Goal: Book appointment/travel/reservation

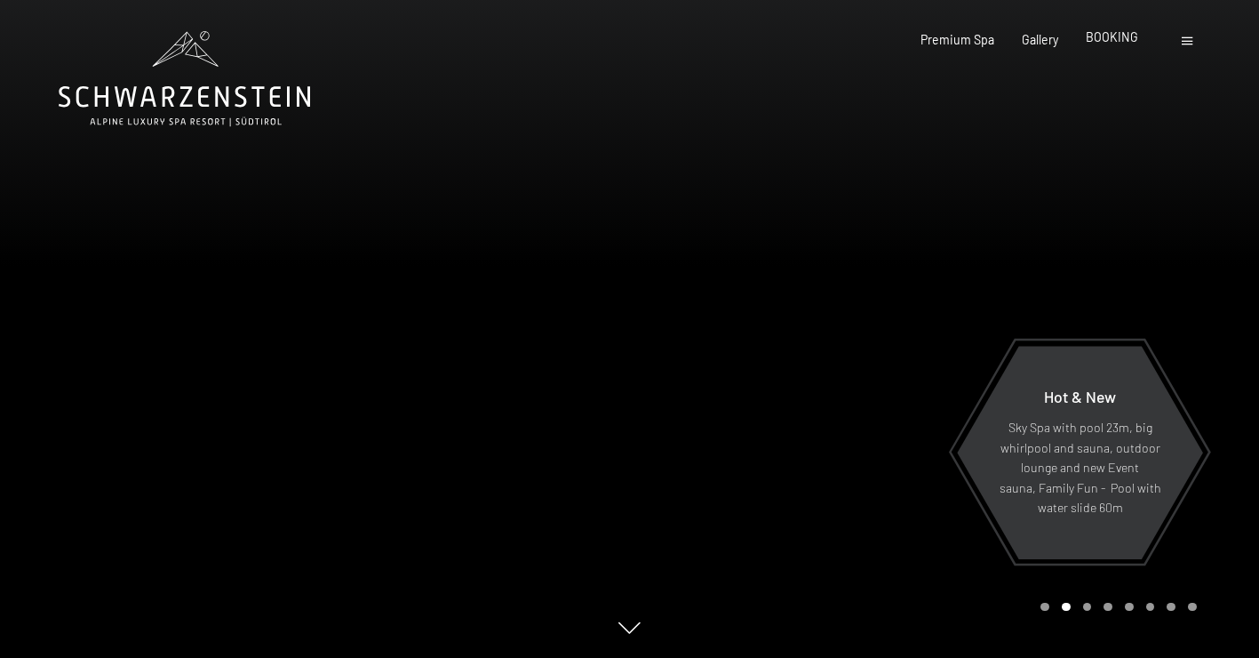
click at [1115, 34] on span "BOOKING" at bounding box center [1112, 36] width 52 height 15
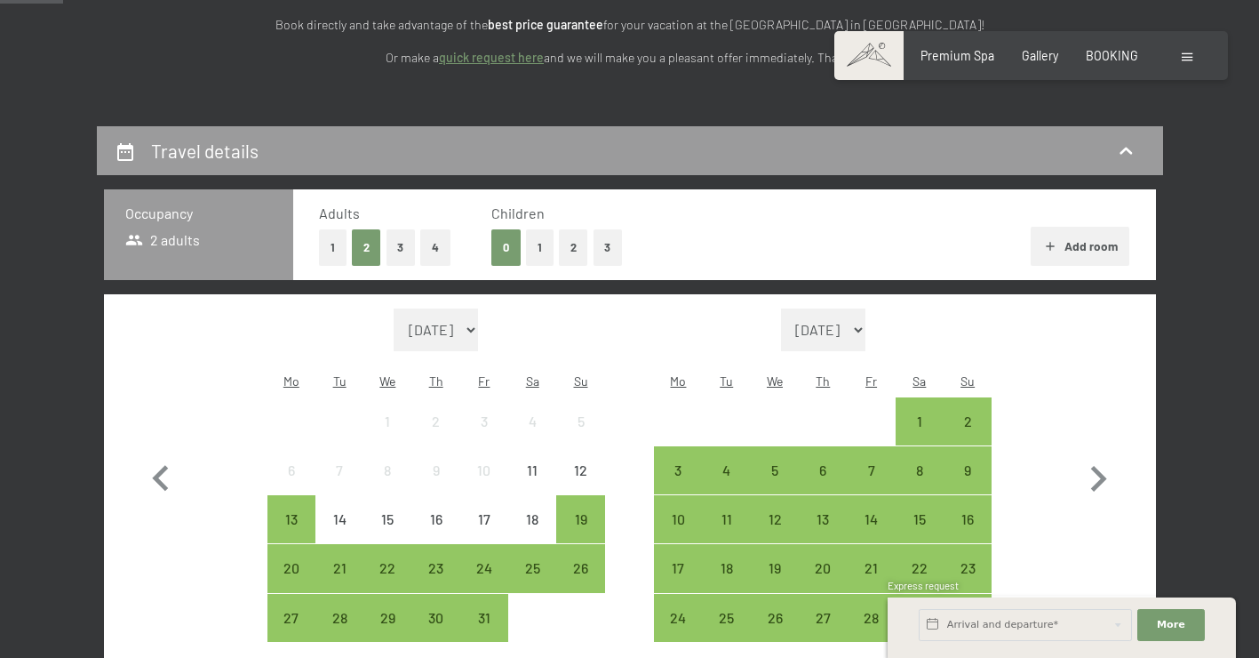
scroll to position [299, 0]
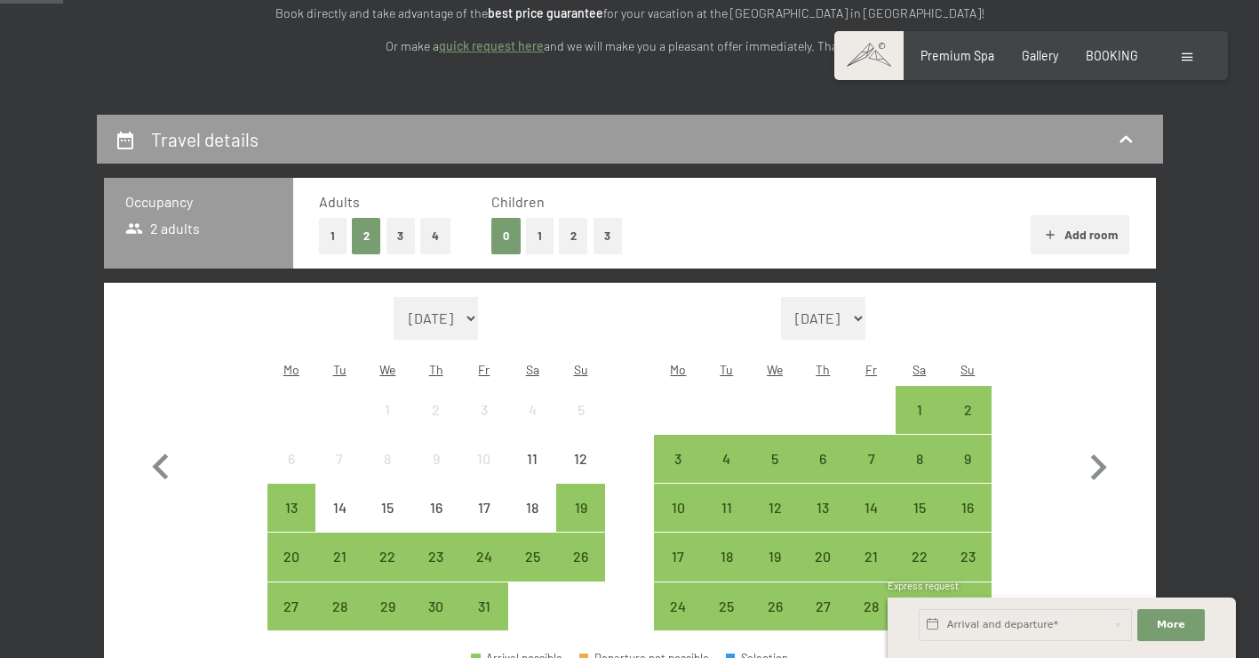
click at [440, 233] on button "4" at bounding box center [435, 236] width 30 height 36
click at [1106, 448] on icon "button" at bounding box center [1099, 468] width 52 height 52
select select "2025-11-01"
select select "2025-12-01"
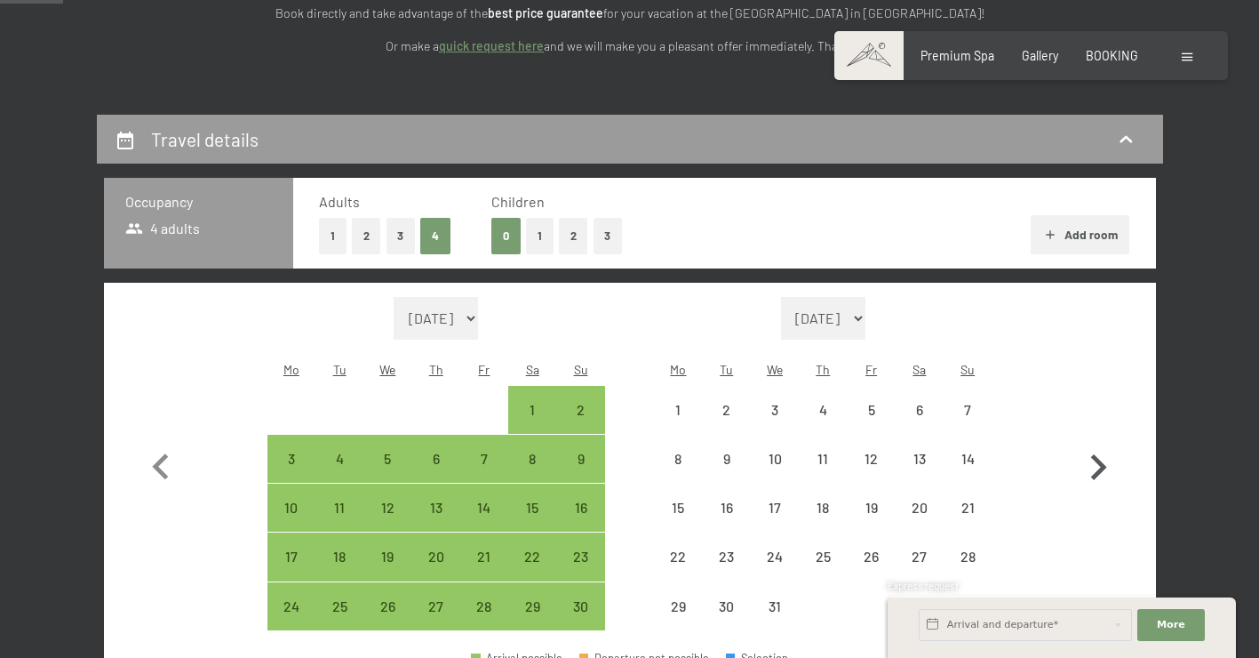
click at [1106, 448] on icon "button" at bounding box center [1099, 468] width 52 height 52
select select "2025-12-01"
select select "2026-01-01"
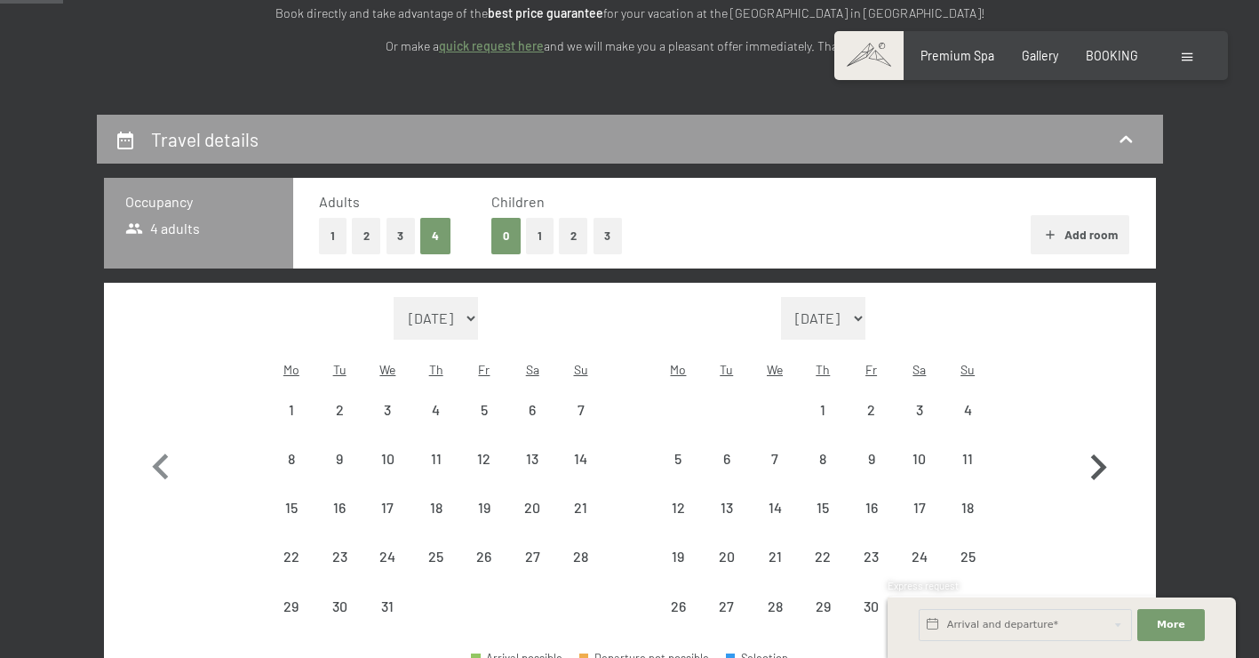
select select "2025-12-01"
select select "2026-01-01"
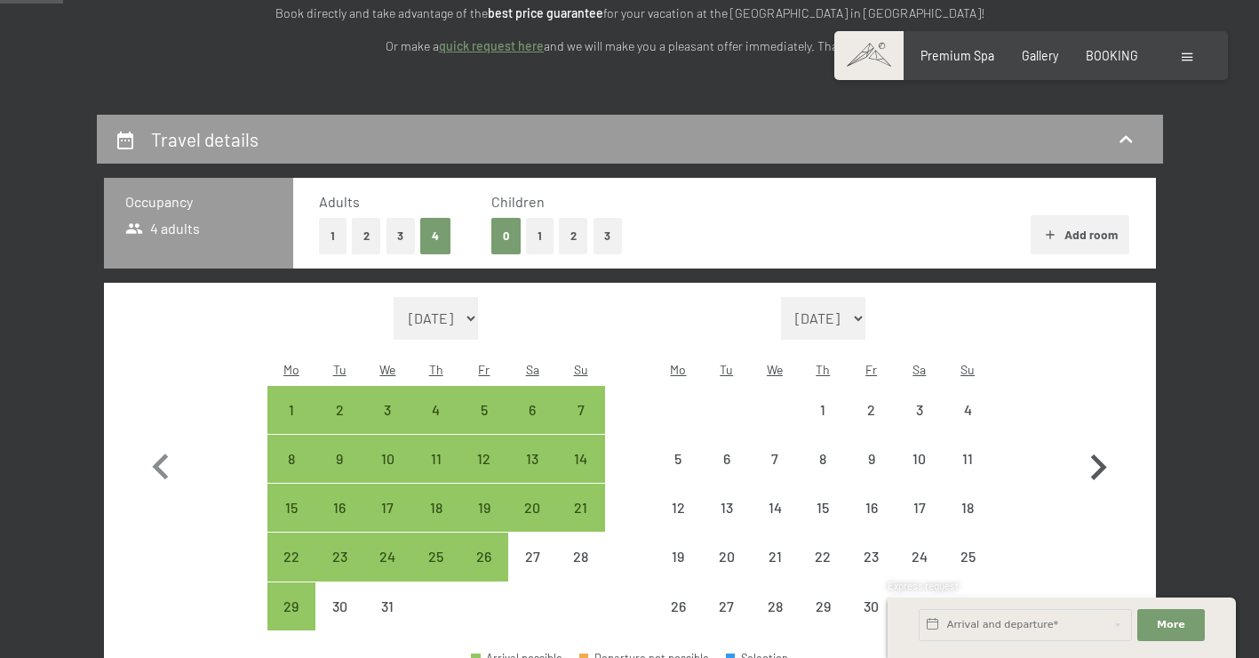
select select "2025-12-01"
select select "2026-01-01"
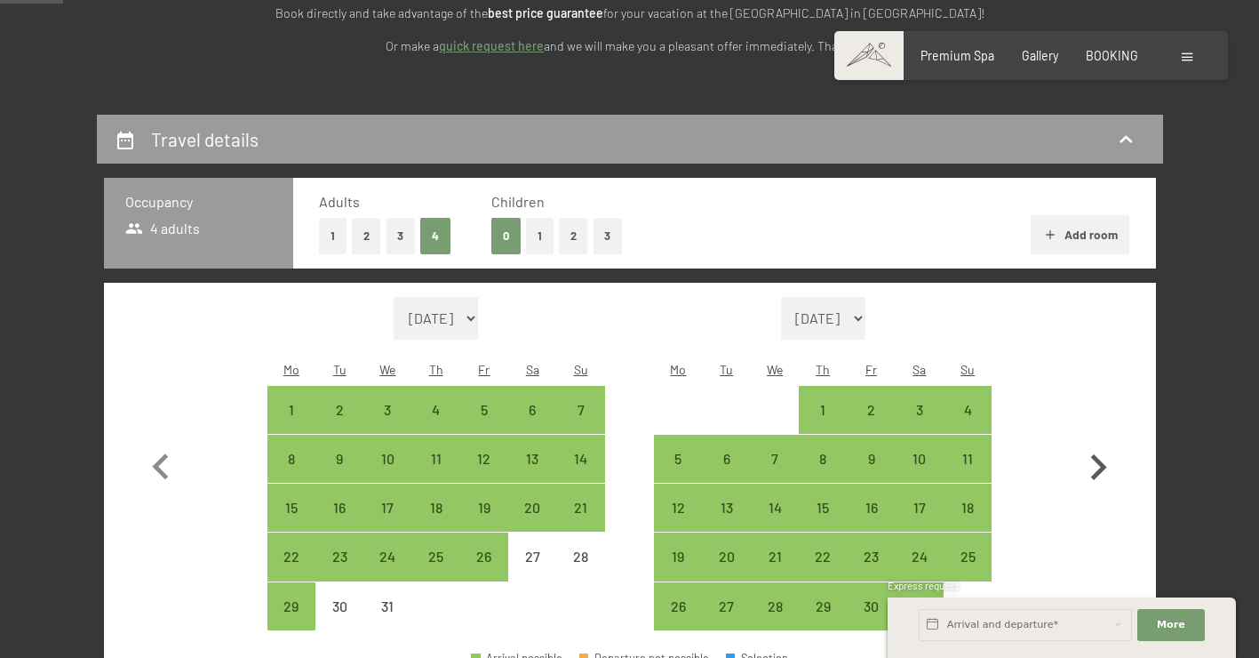
click at [1106, 448] on icon "button" at bounding box center [1099, 468] width 52 height 52
select select "2026-01-01"
select select "2026-02-01"
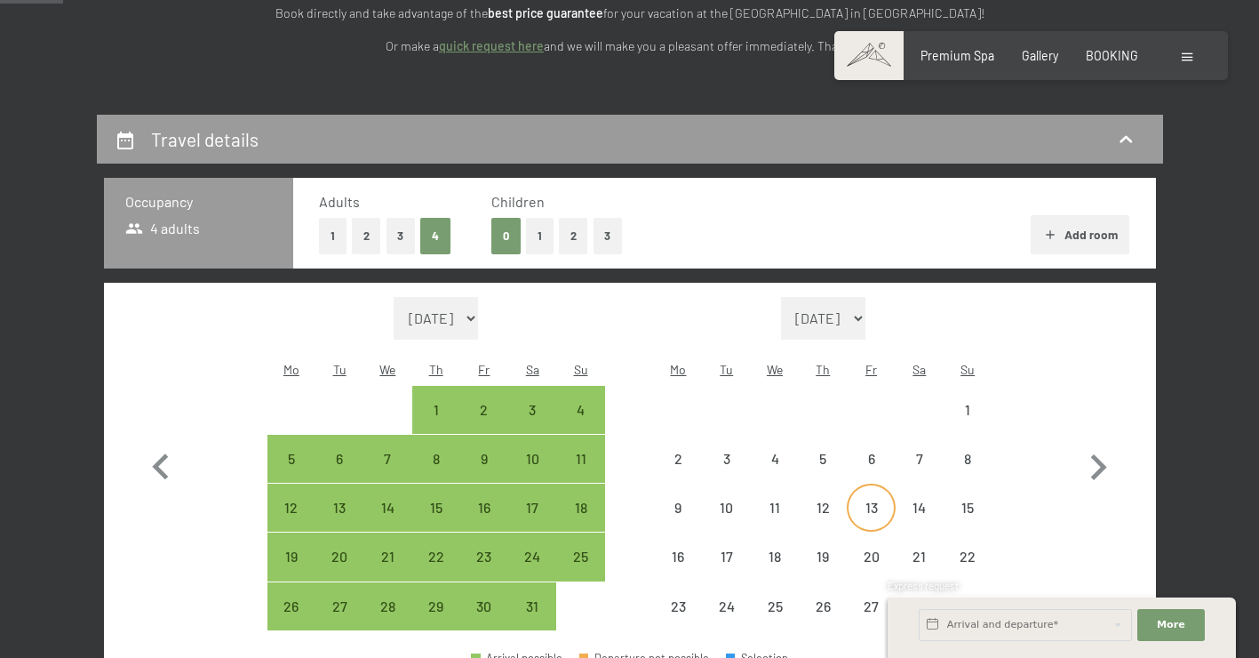
select select "2026-01-01"
select select "2026-02-01"
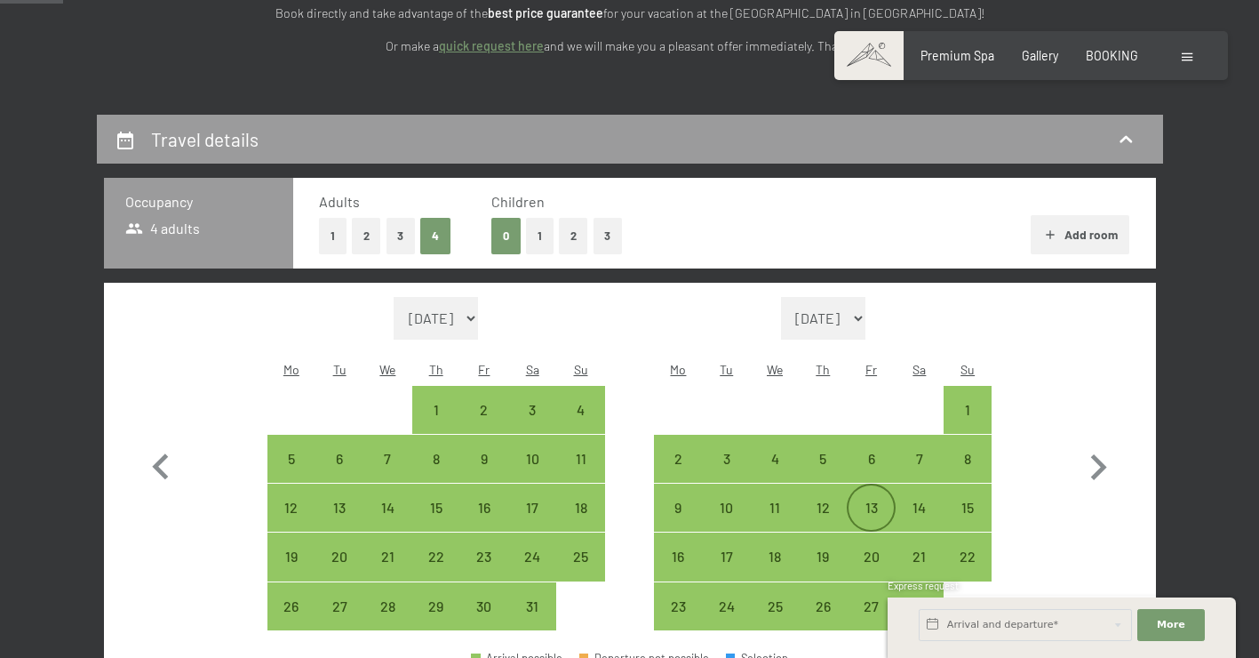
click at [869, 500] on div "13" at bounding box center [871, 522] width 44 height 44
select select "2026-01-01"
select select "2026-02-01"
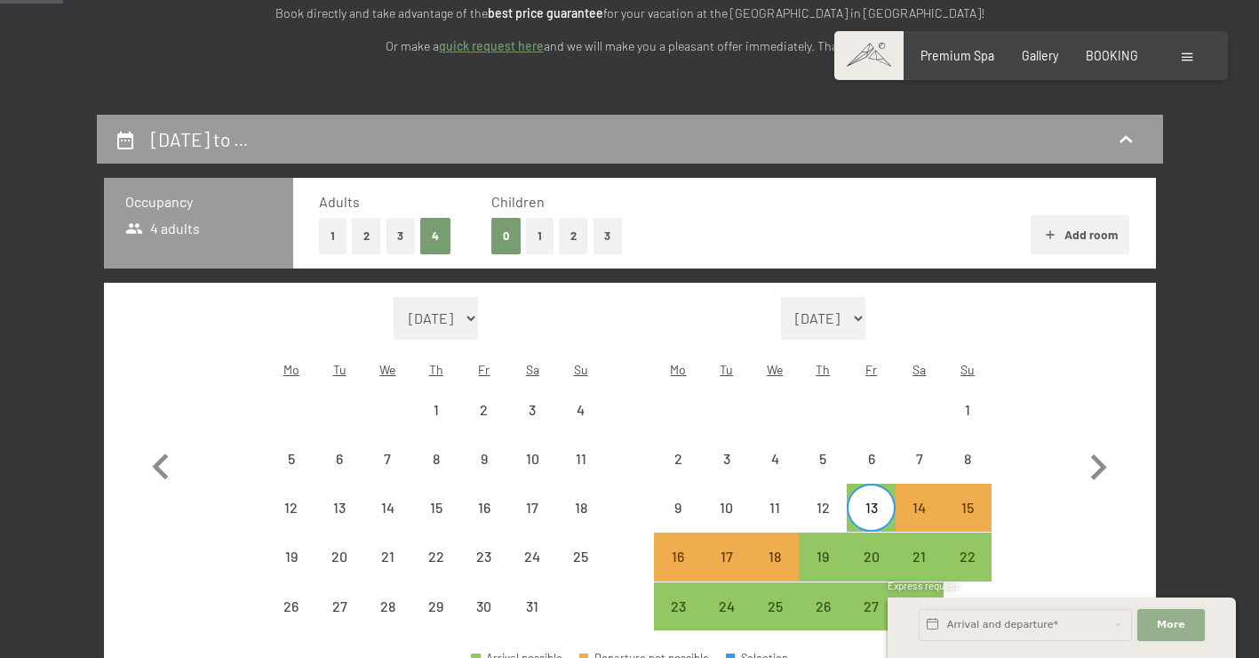
click at [1156, 620] on button "More Hide address fields" at bounding box center [1172, 625] width 68 height 32
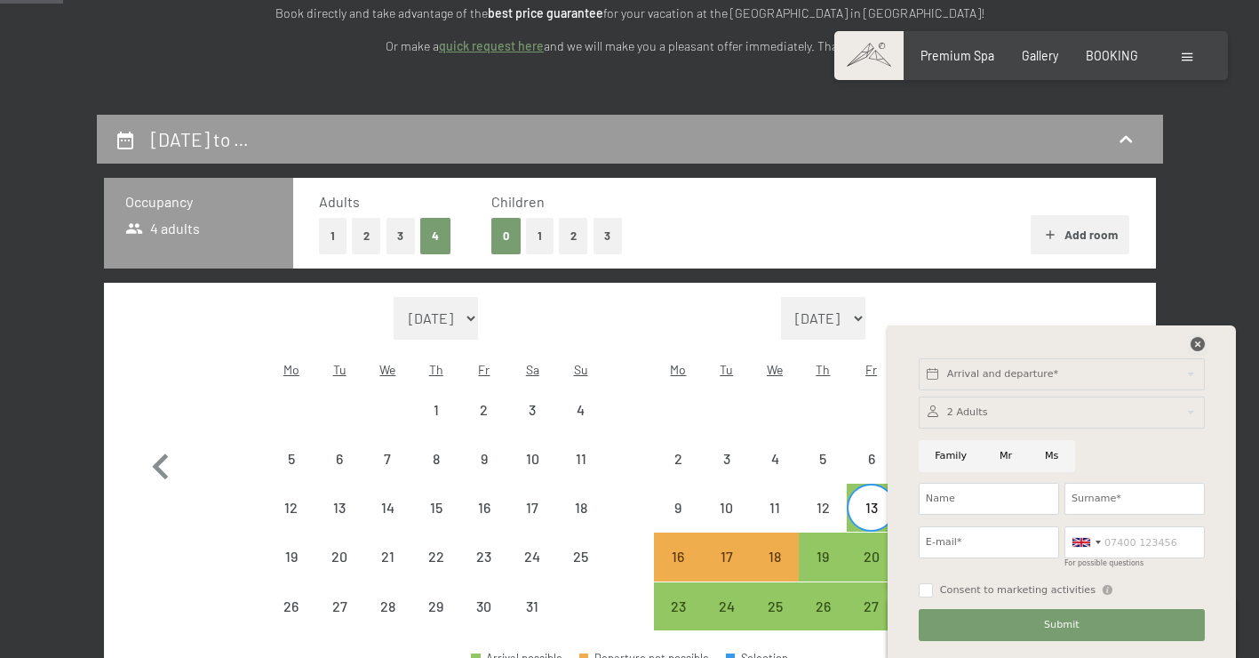
click at [1198, 339] on icon at bounding box center [1198, 344] width 14 height 14
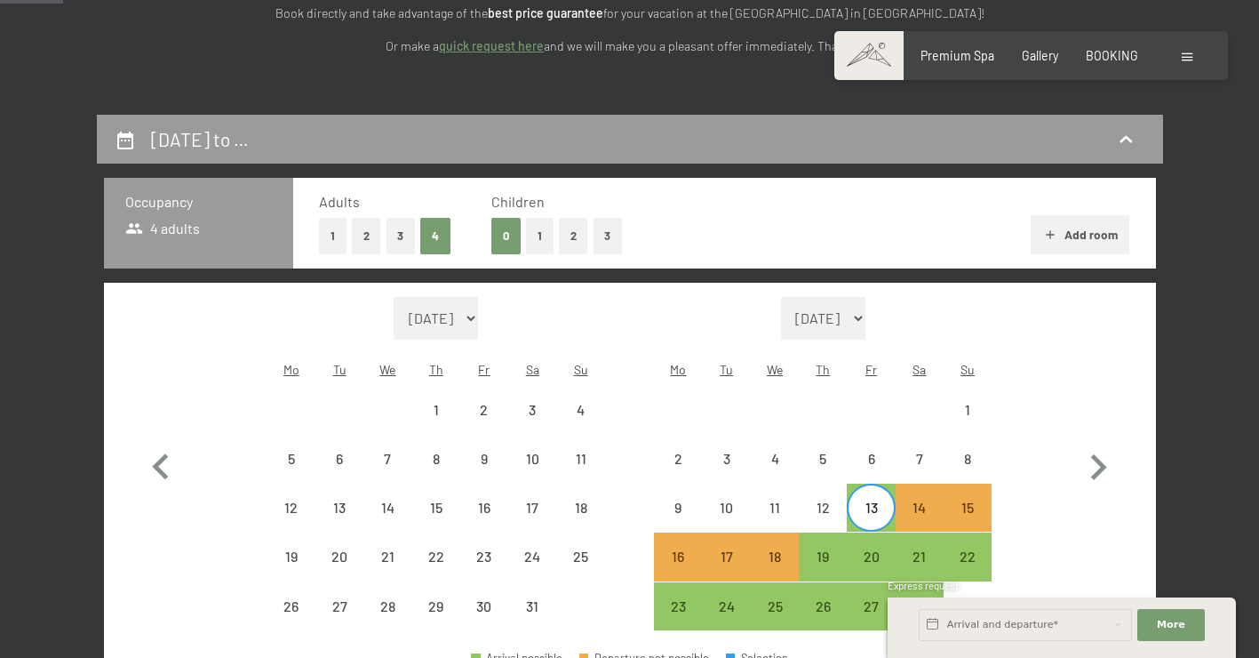
click at [363, 227] on button "2" at bounding box center [366, 236] width 29 height 36
select select "2026-01-01"
select select "2026-02-01"
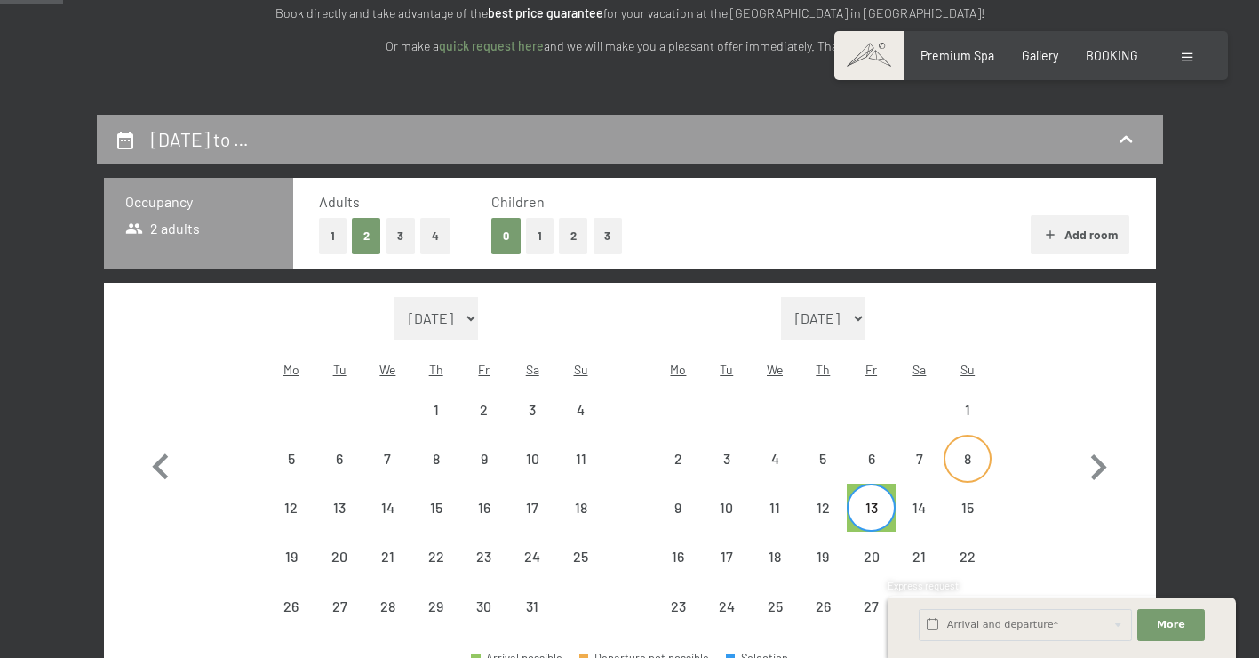
select select "2026-01-01"
select select "2026-02-01"
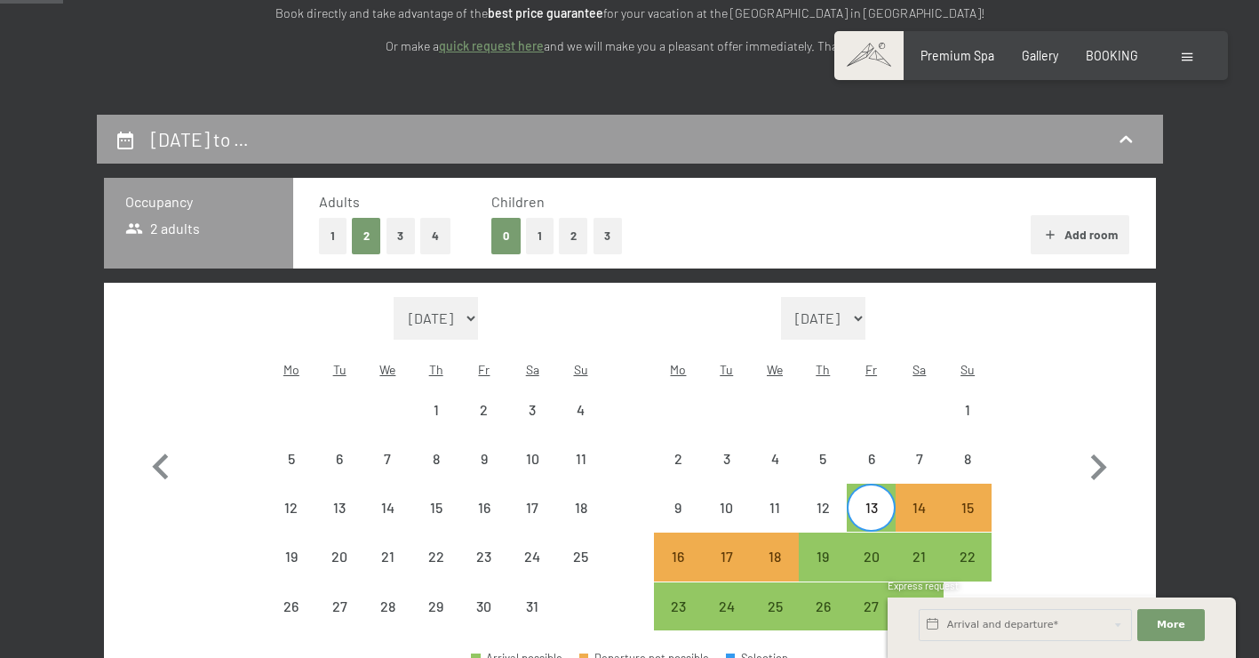
click at [1088, 230] on button "Add room" at bounding box center [1080, 234] width 99 height 39
select select "2026-01-01"
select select "2026-02-01"
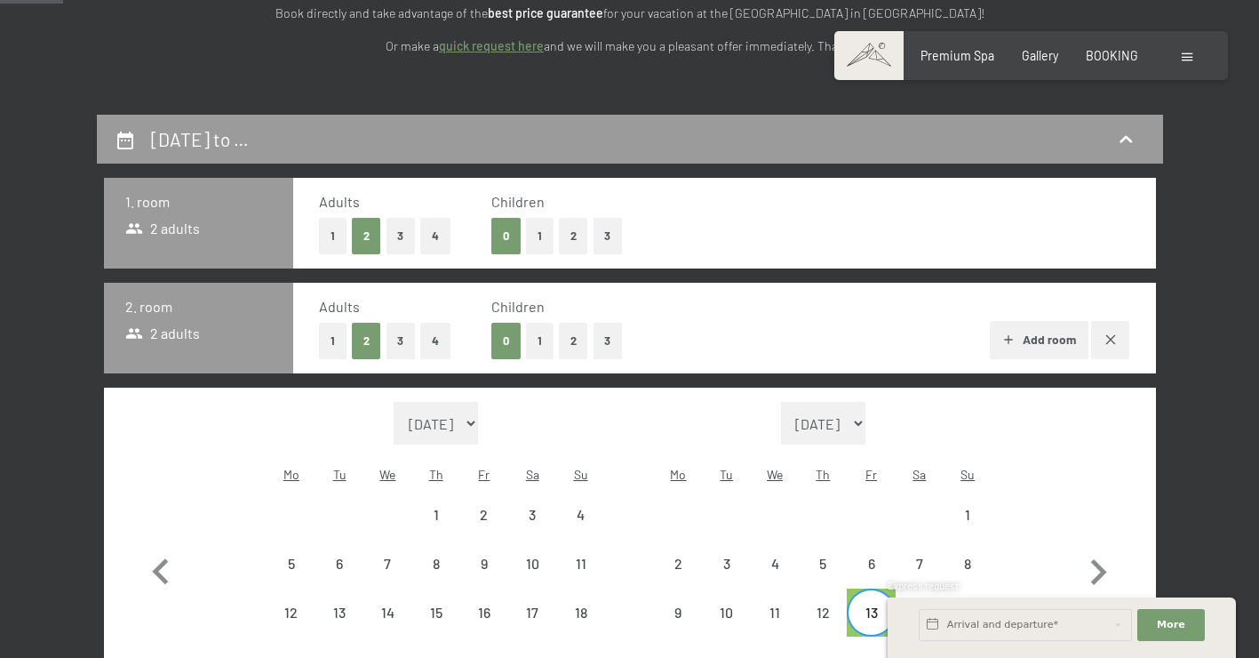
select select "2026-01-01"
select select "2026-02-01"
click at [1057, 337] on button "Add room" at bounding box center [1039, 340] width 99 height 39
select select "2026-01-01"
select select "2026-02-01"
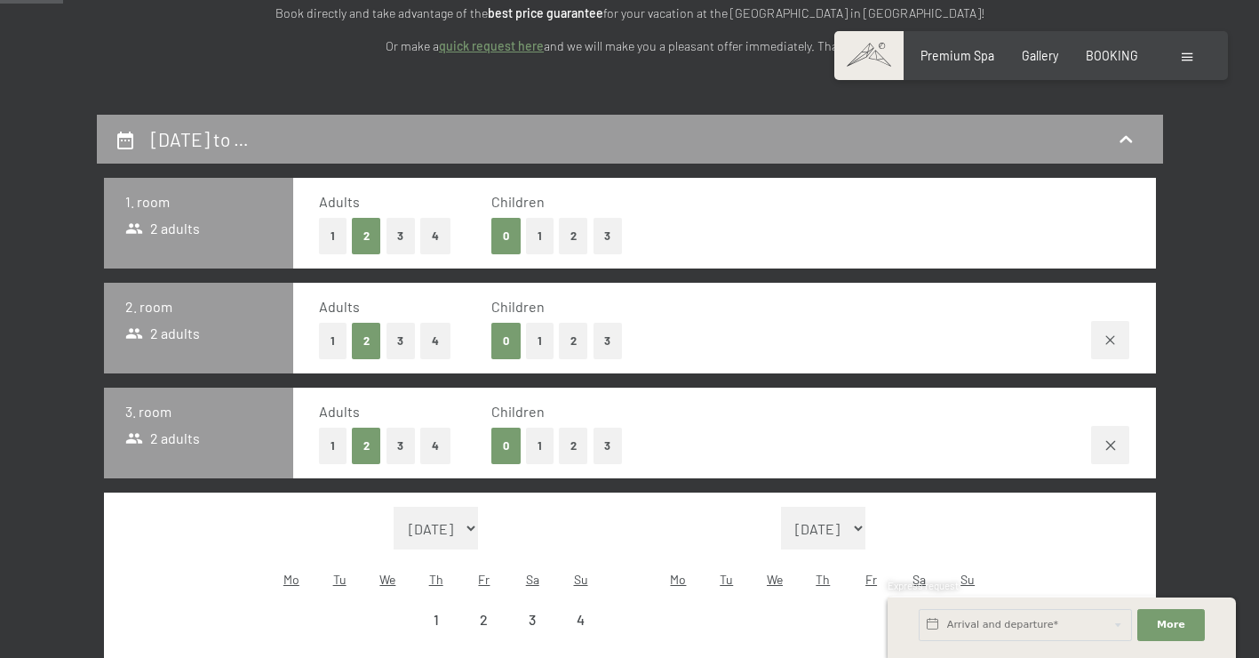
select select "2026-01-01"
select select "2026-02-01"
click at [334, 435] on button "1" at bounding box center [333, 445] width 28 height 36
select select "2026-01-01"
select select "2026-02-01"
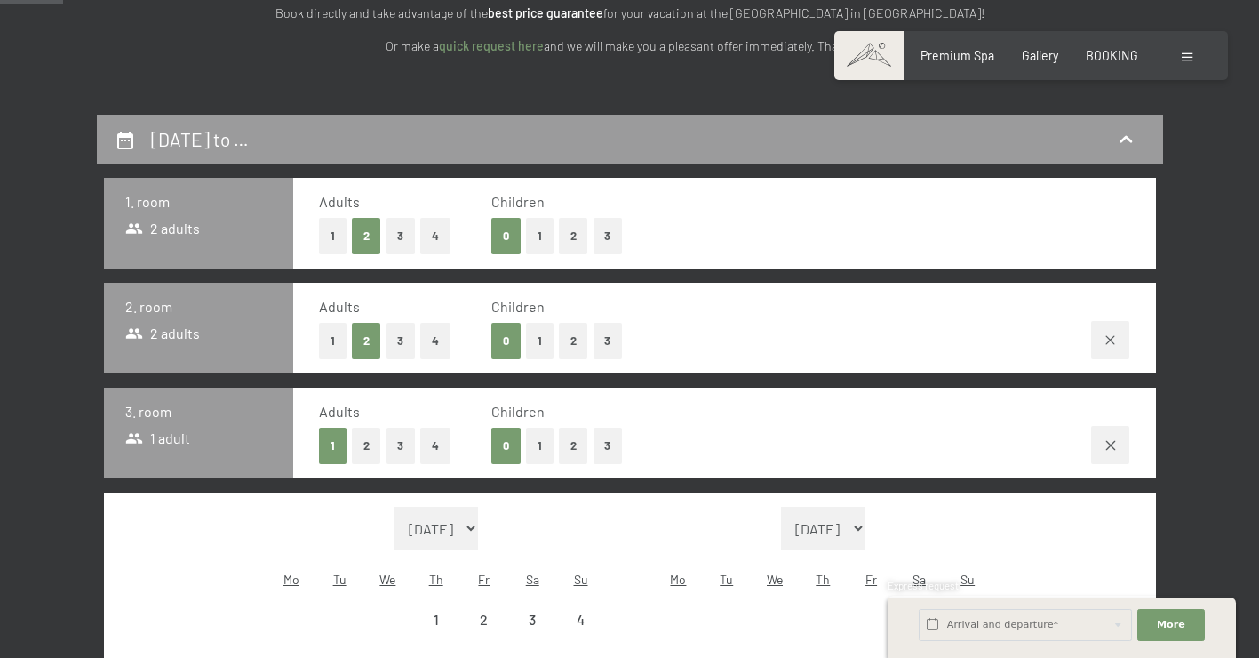
select select "2026-01-01"
select select "2026-02-01"
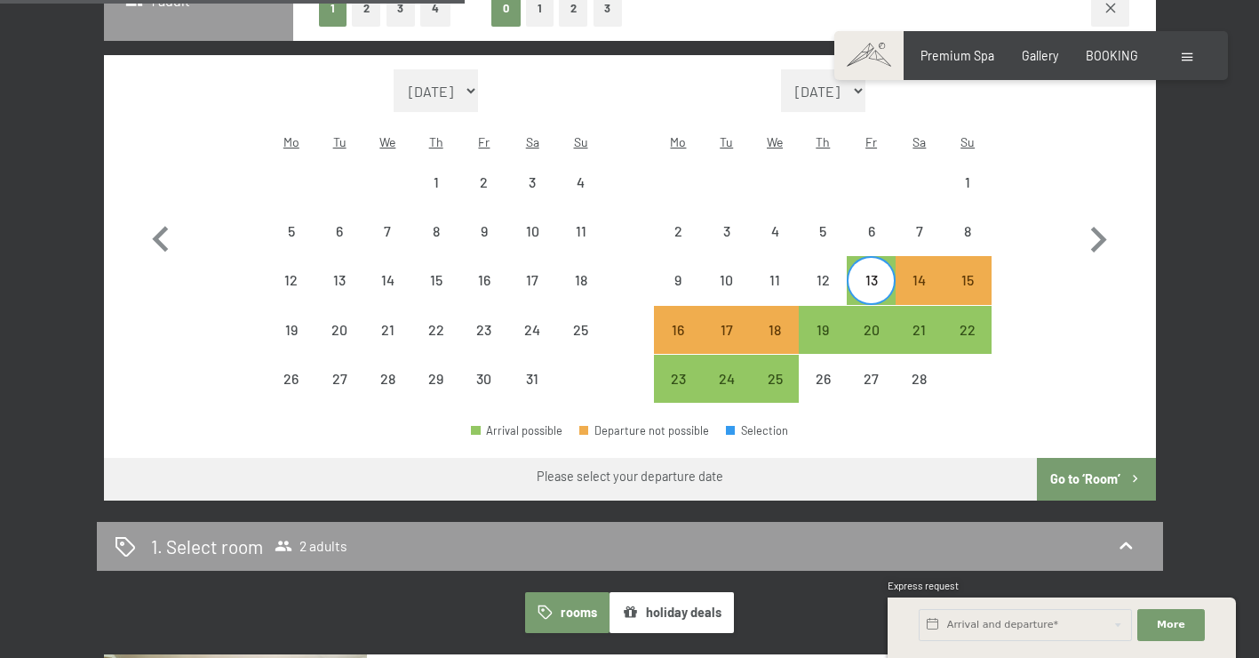
scroll to position [951, 0]
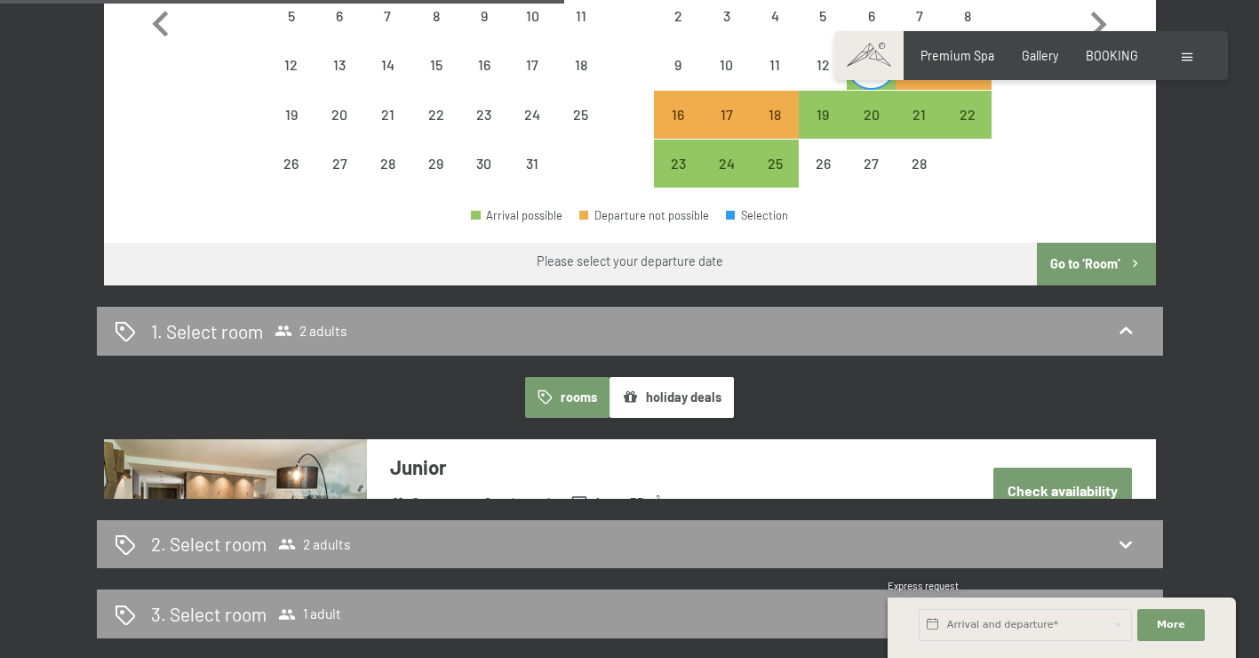
click at [1087, 243] on button "Go to ‘Room’" at bounding box center [1096, 264] width 118 height 43
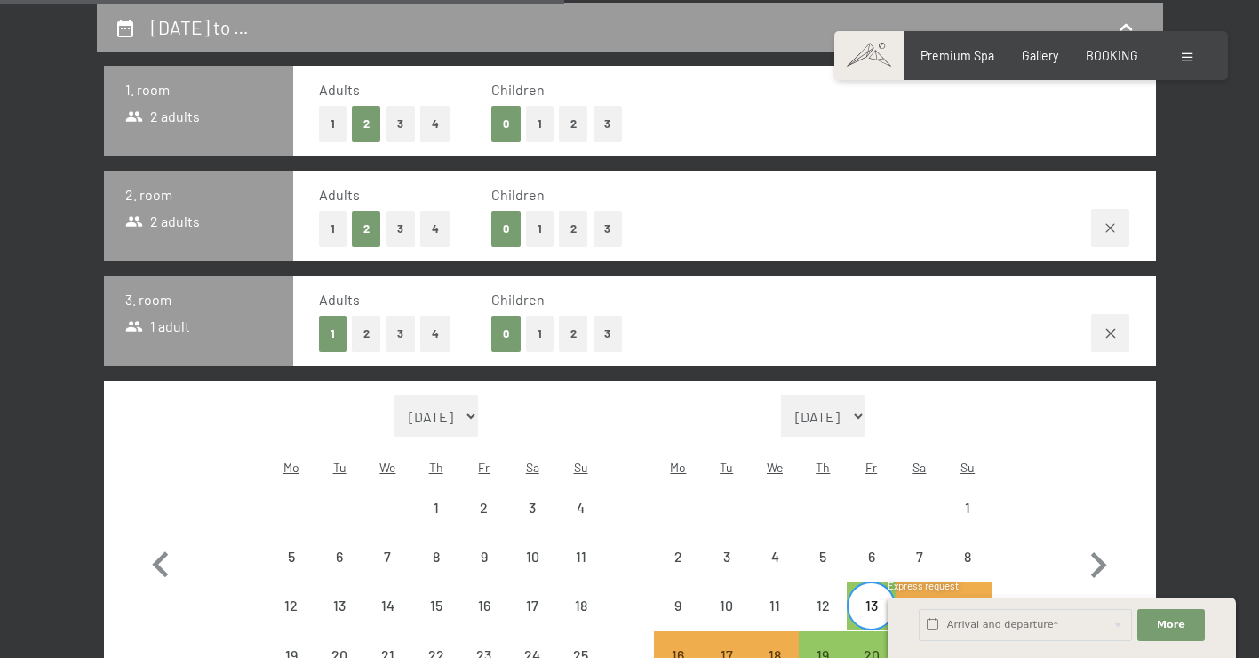
select select "2026-01-01"
select select "2026-02-01"
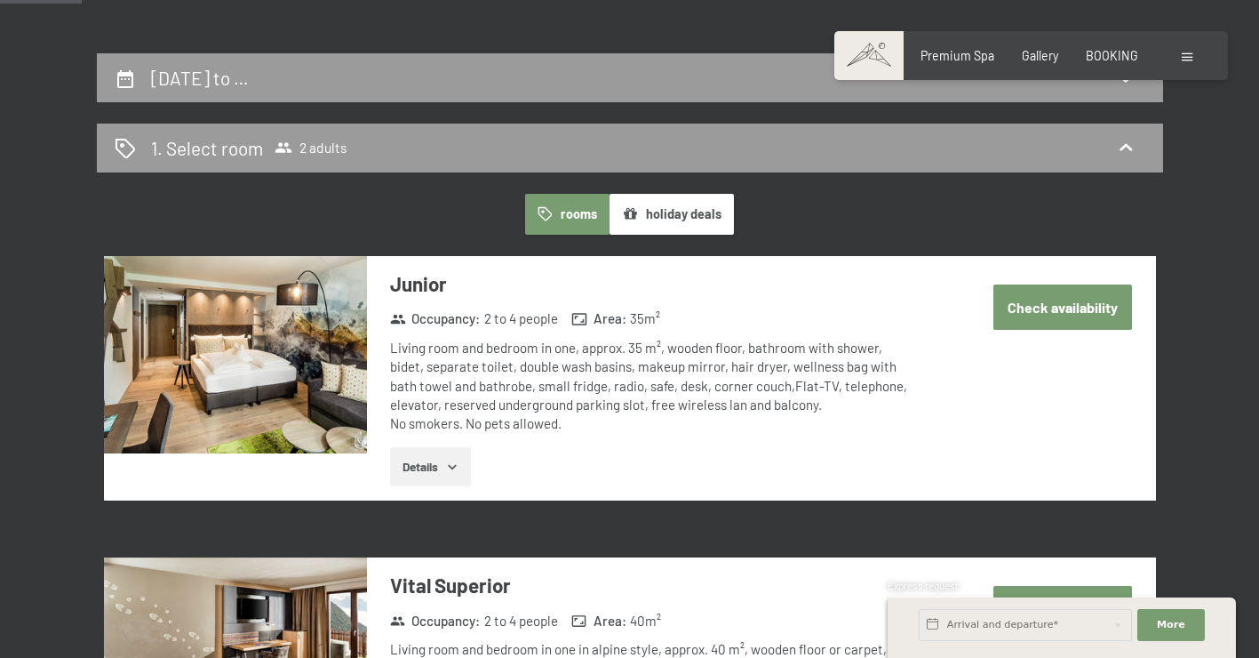
scroll to position [360, 0]
click at [1052, 302] on button "Check availability" at bounding box center [1063, 306] width 139 height 45
select select "2026-01-01"
select select "2026-02-01"
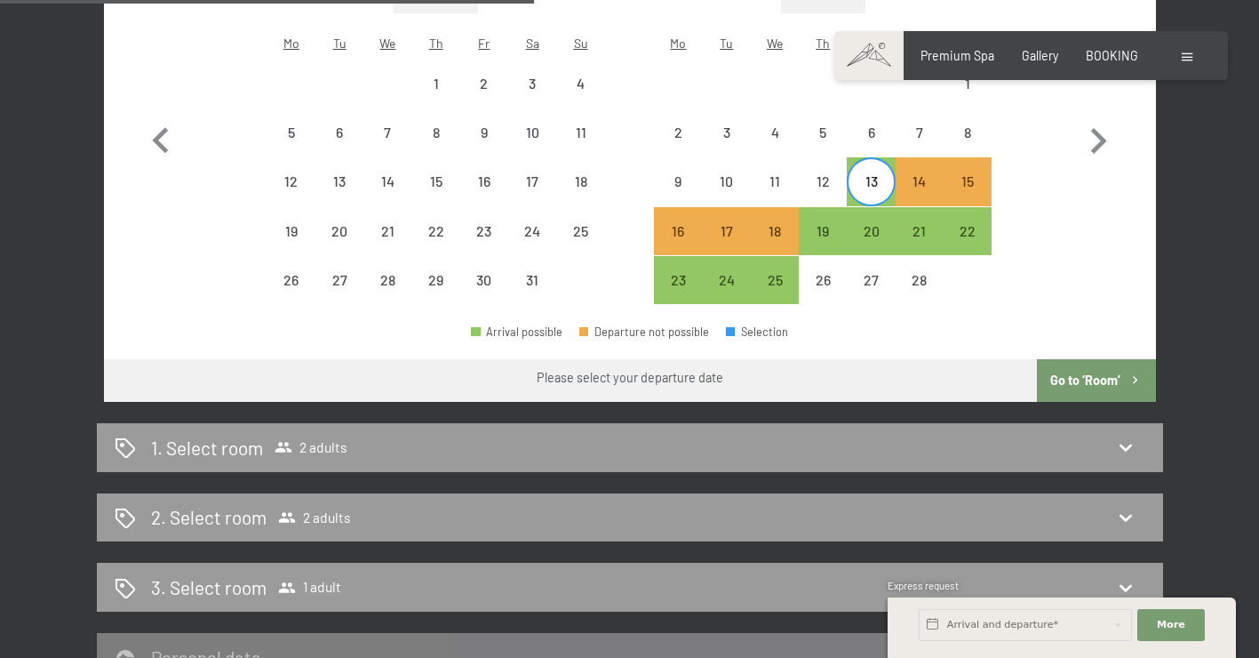
scroll to position [839, 0]
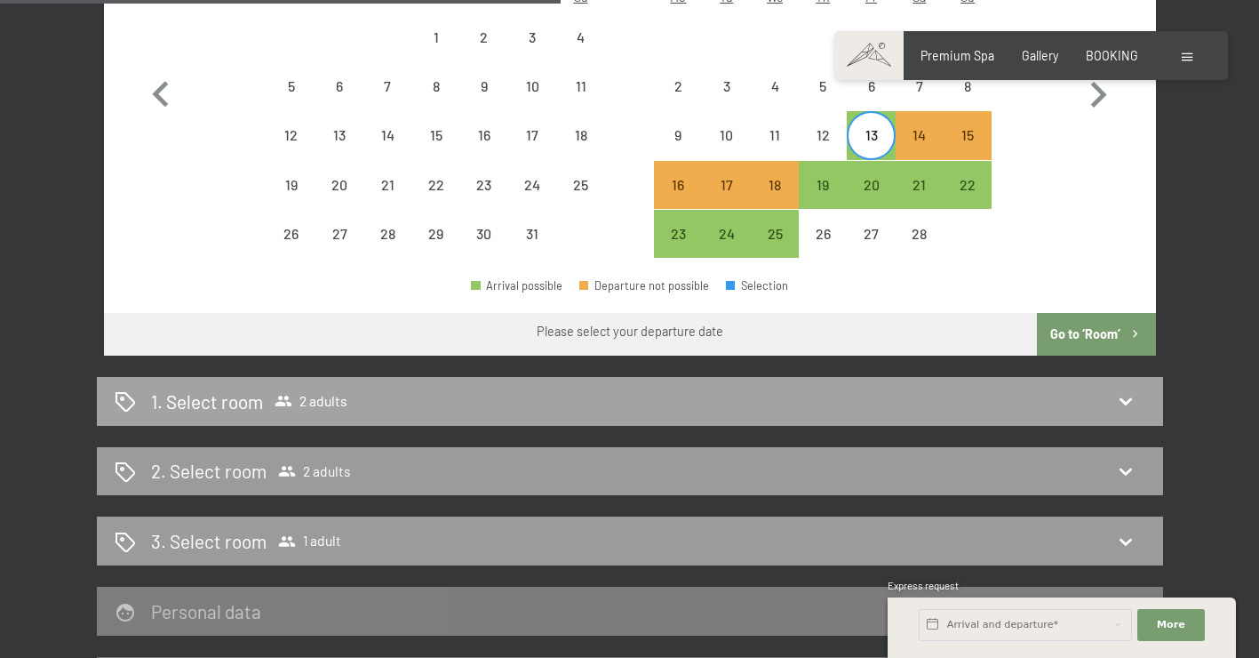
click at [1072, 388] on div "1. Select room 2 adults" at bounding box center [630, 401] width 1031 height 26
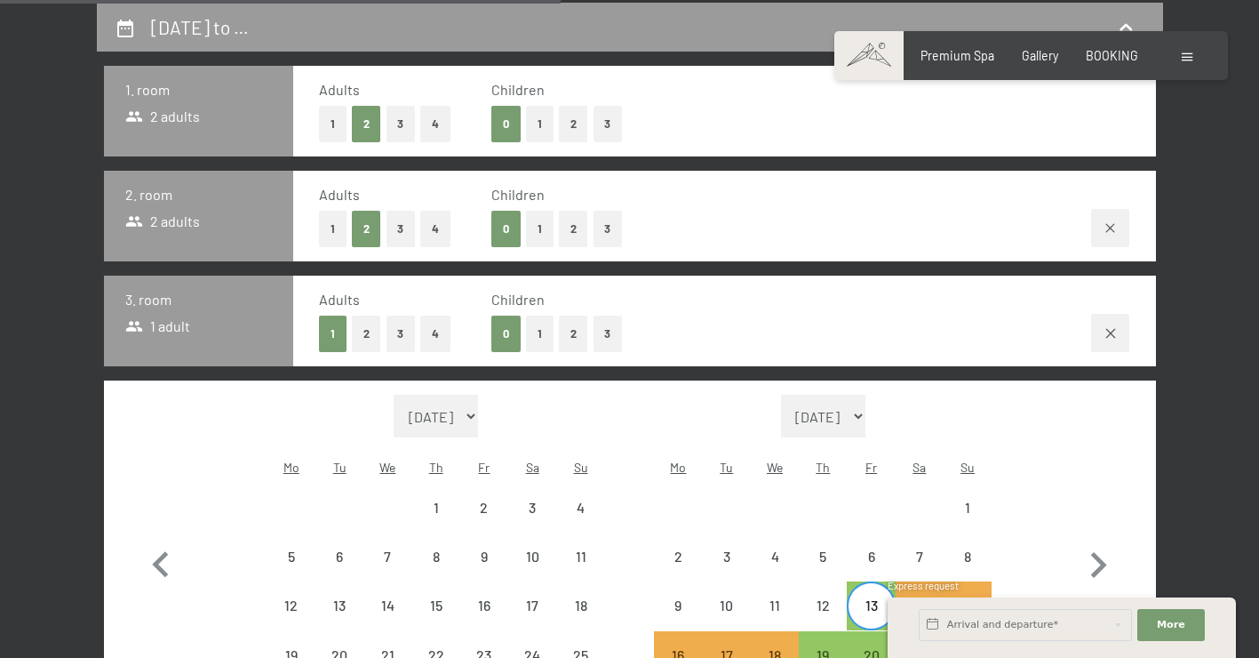
select select "2026-01-01"
select select "2026-02-01"
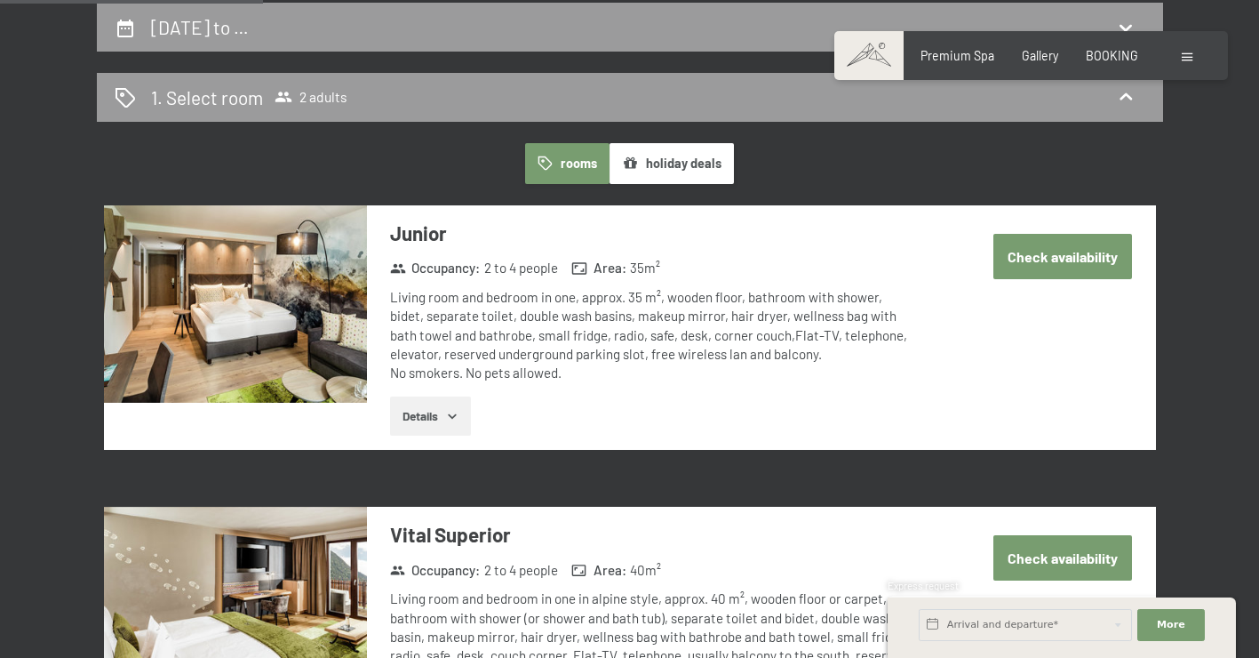
click at [1068, 253] on button "Check availability" at bounding box center [1063, 256] width 139 height 45
select select "2026-01-01"
select select "2026-02-01"
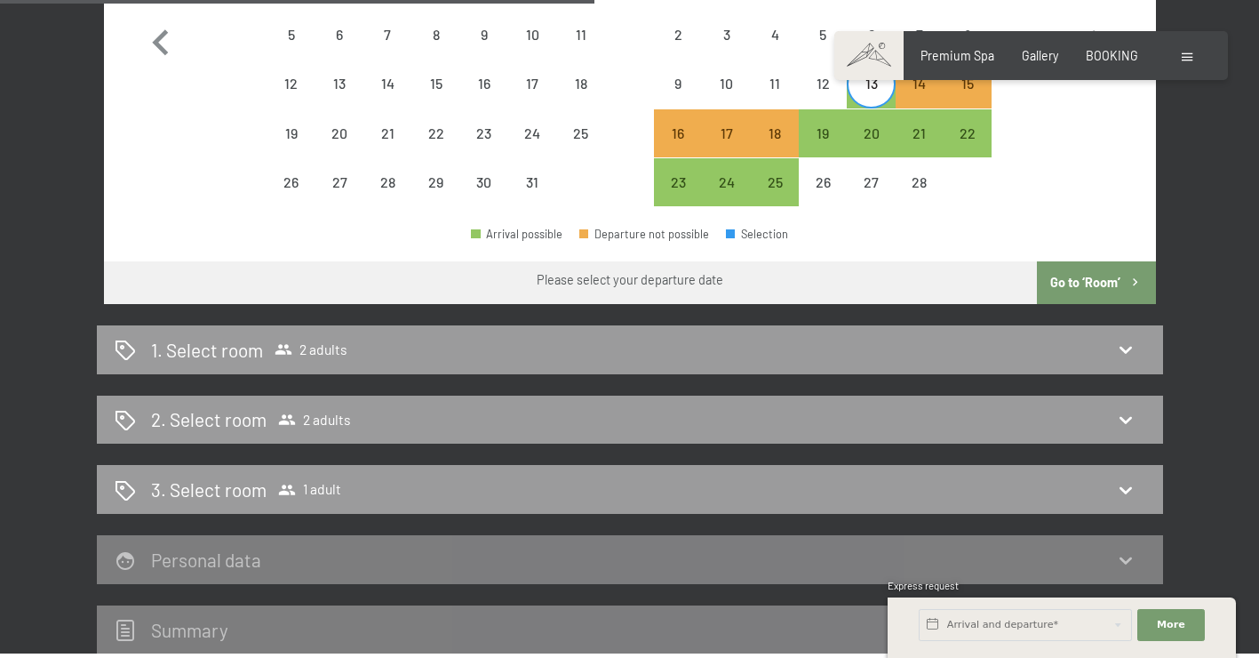
scroll to position [934, 0]
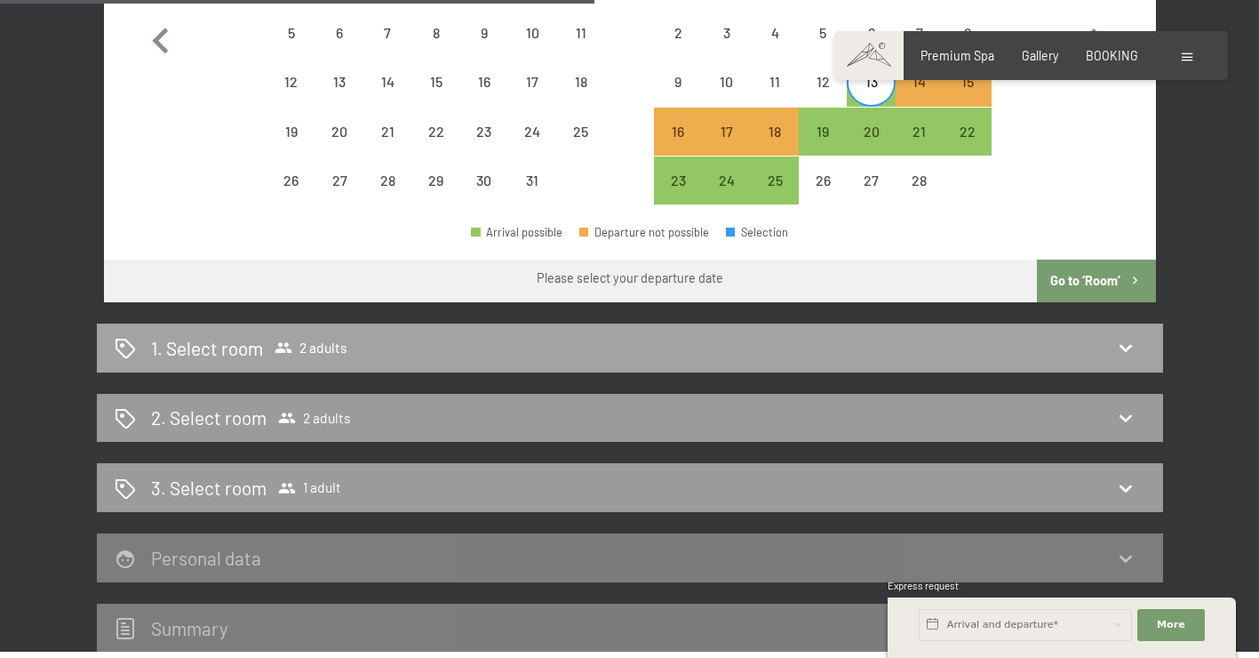
click at [1129, 337] on icon at bounding box center [1125, 347] width 21 height 21
select select "2026-01-01"
select select "2026-02-01"
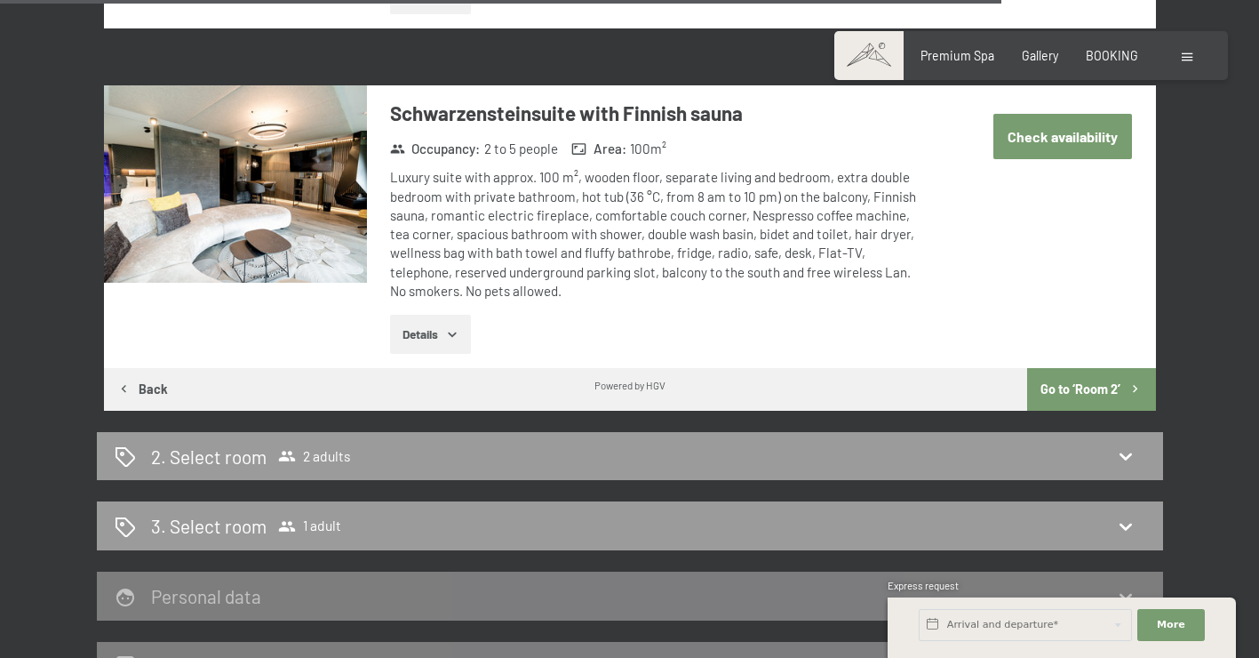
scroll to position [4467, 0]
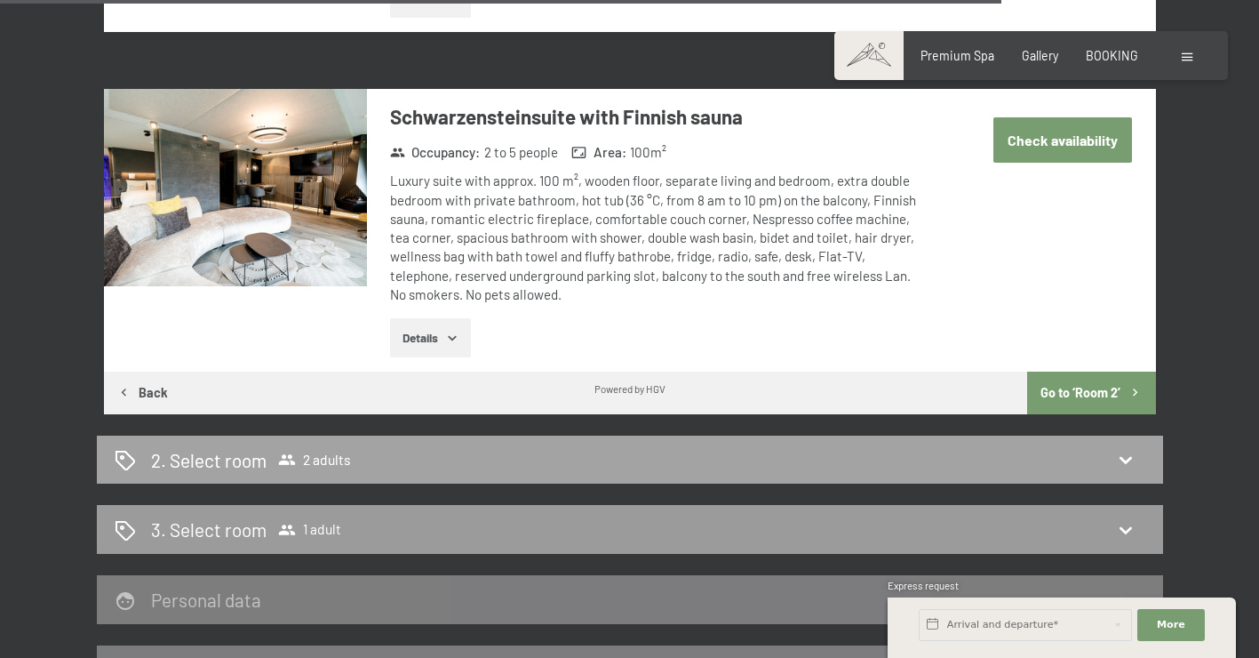
click at [1125, 449] on icon at bounding box center [1125, 459] width 21 height 21
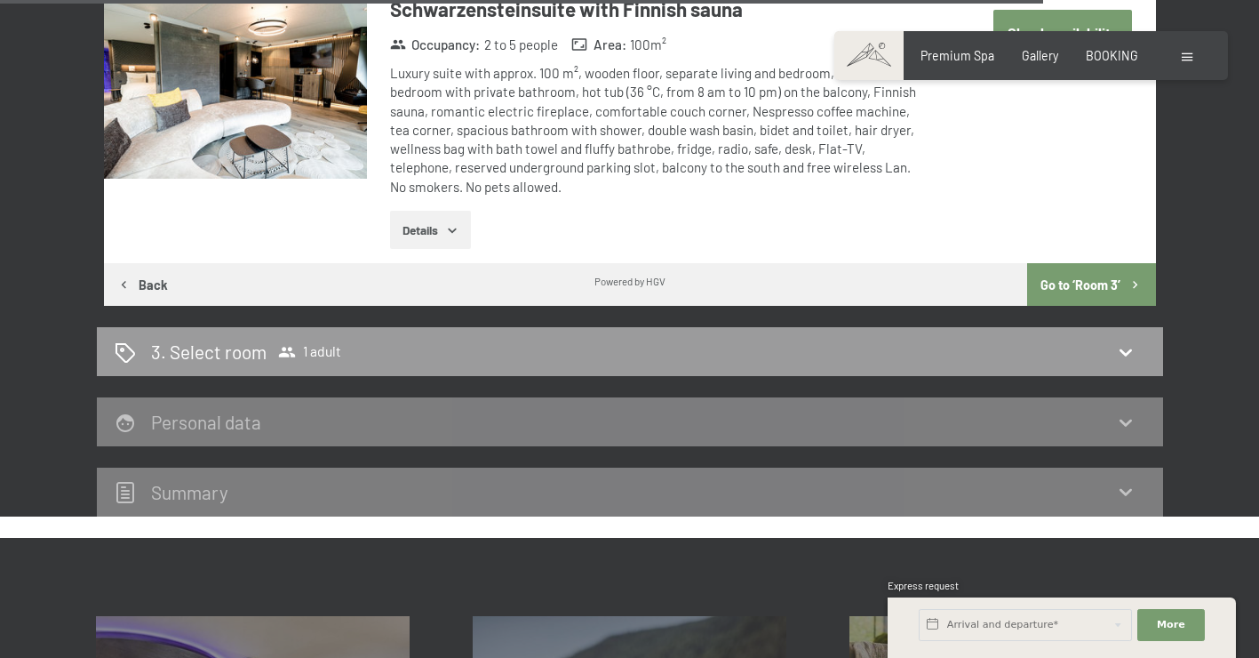
scroll to position [4643, 0]
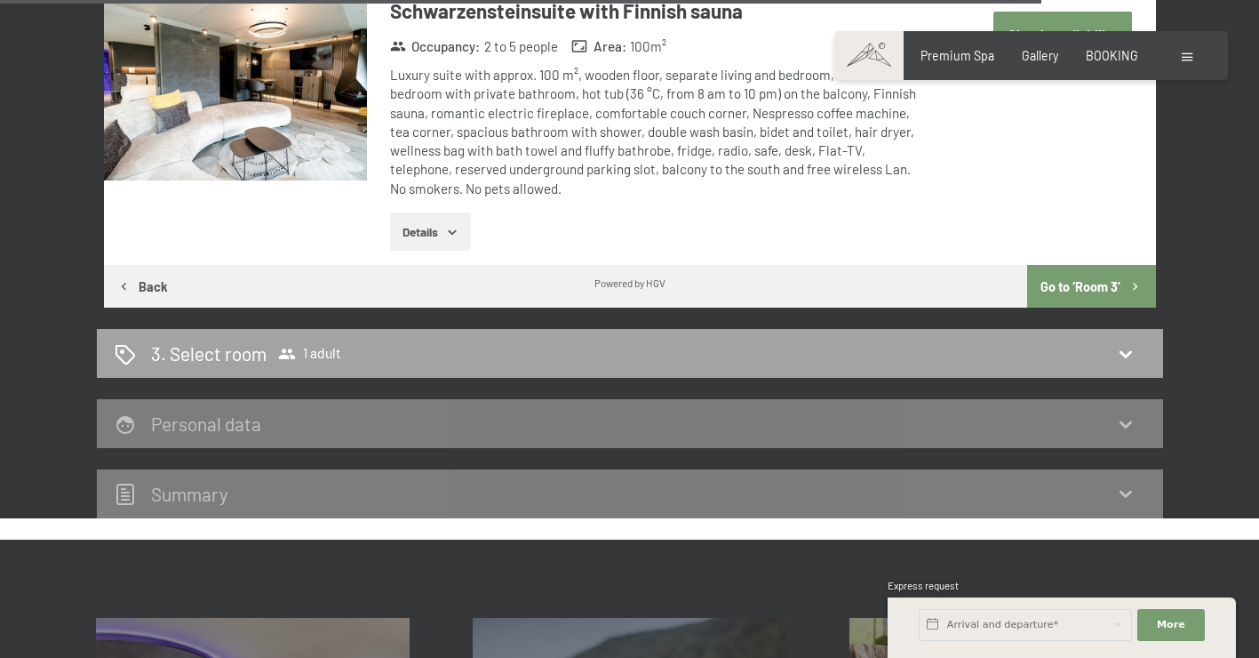
click at [1126, 343] on icon at bounding box center [1125, 353] width 21 height 21
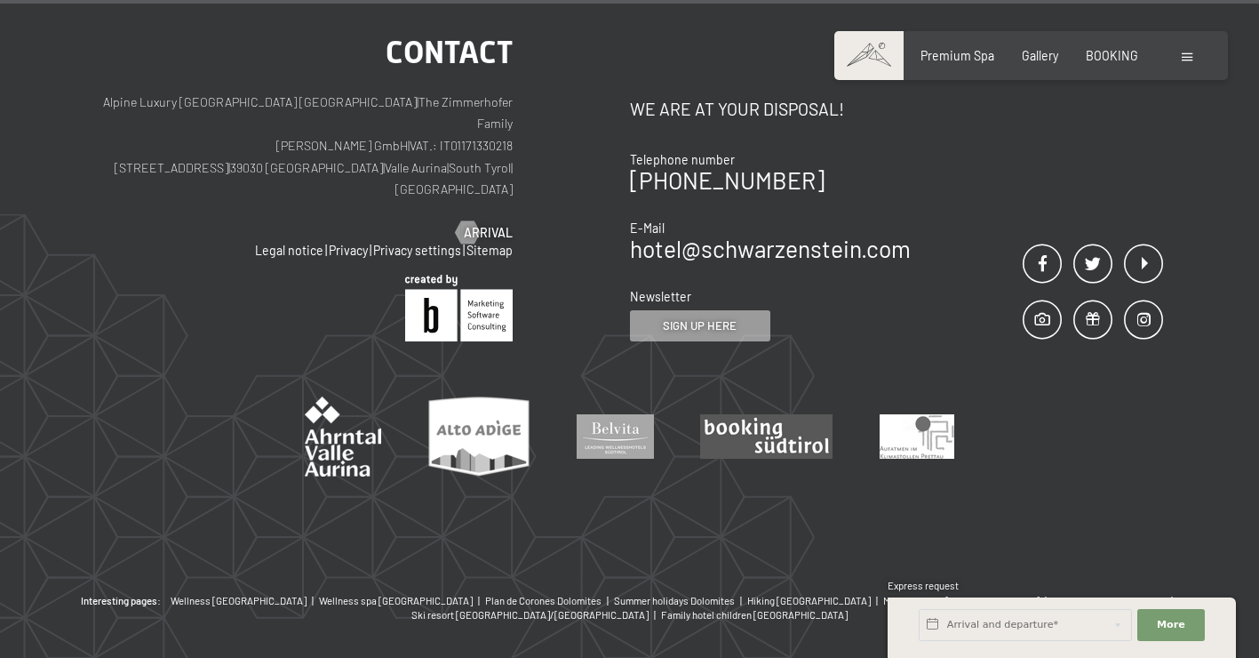
scroll to position [5614, 0]
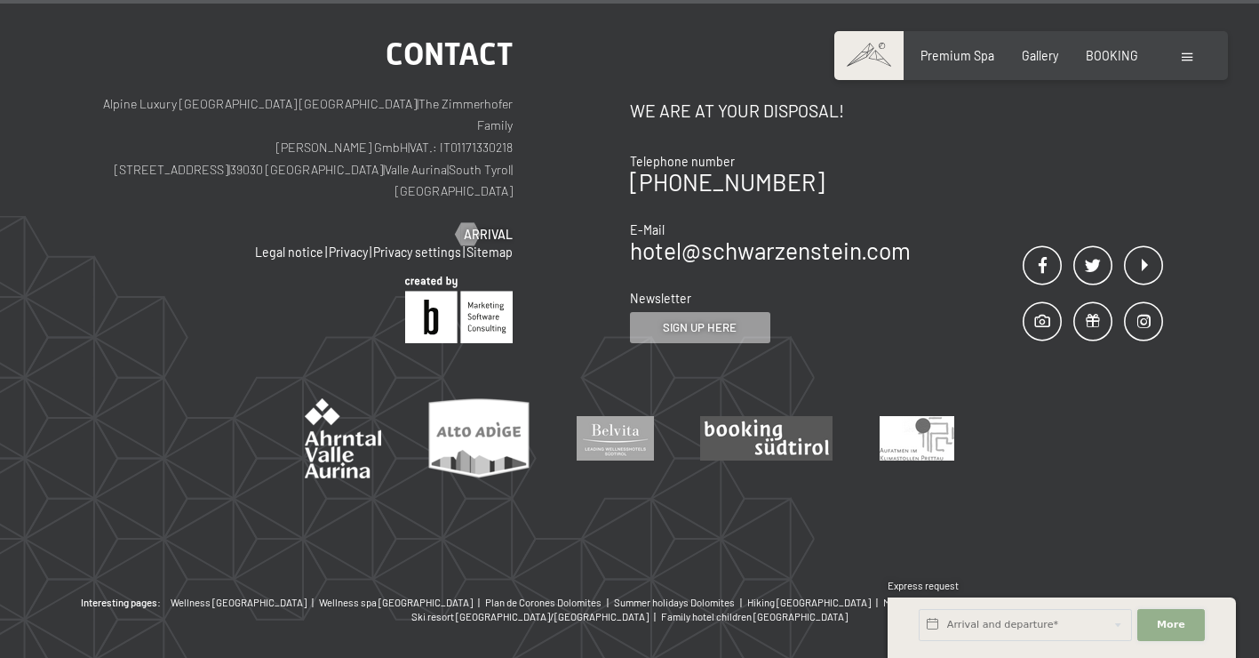
click at [1178, 627] on span "More" at bounding box center [1171, 625] width 28 height 14
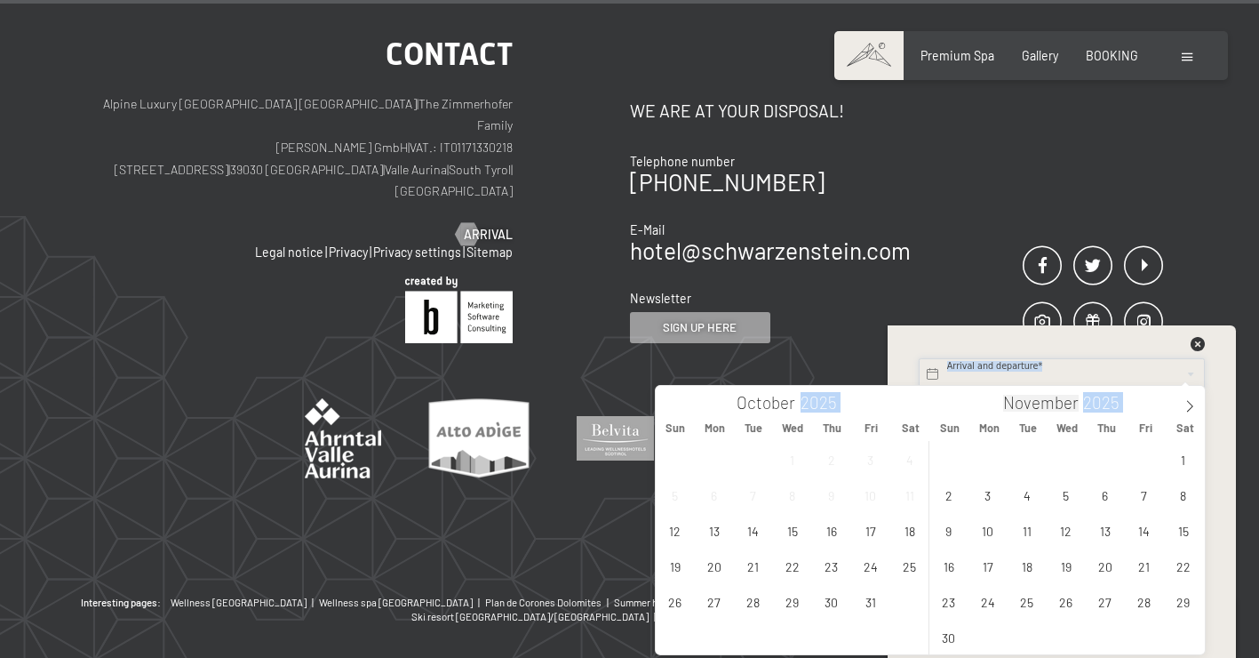
click at [1014, 377] on input "text" at bounding box center [1062, 374] width 286 height 32
click at [1187, 404] on icon at bounding box center [1190, 406] width 12 height 12
type input "2026"
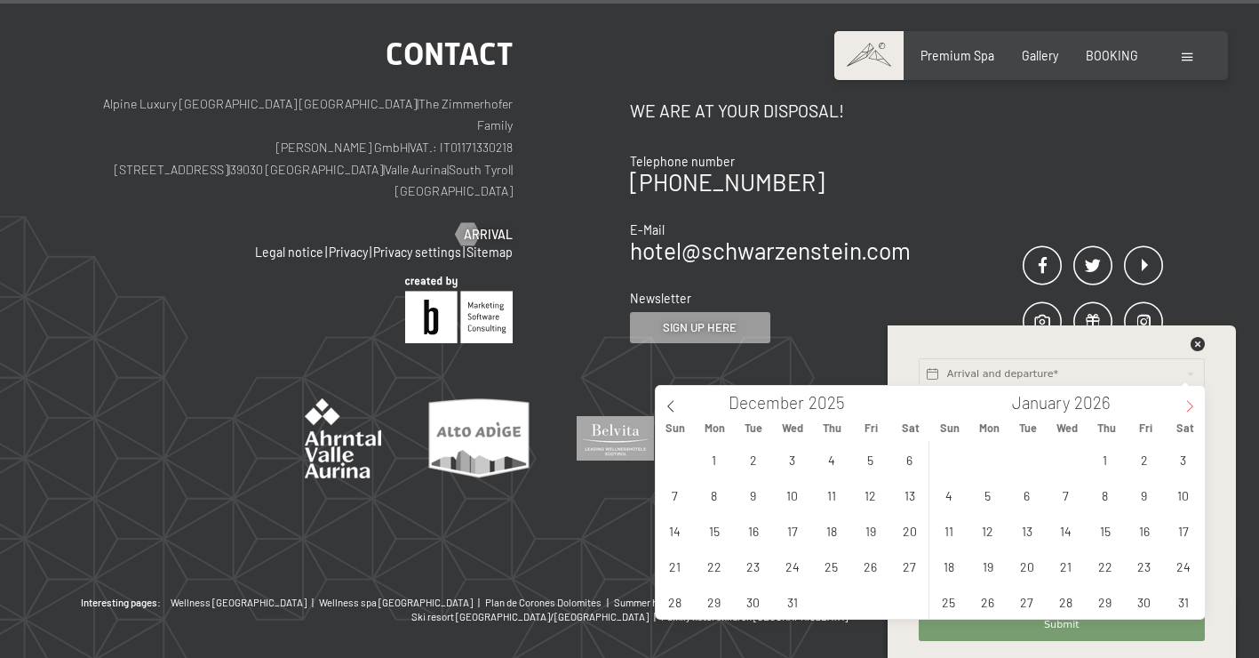
click at [1187, 404] on icon at bounding box center [1190, 406] width 12 height 12
type input "2026"
click at [1146, 496] on span "13" at bounding box center [1144, 494] width 35 height 35
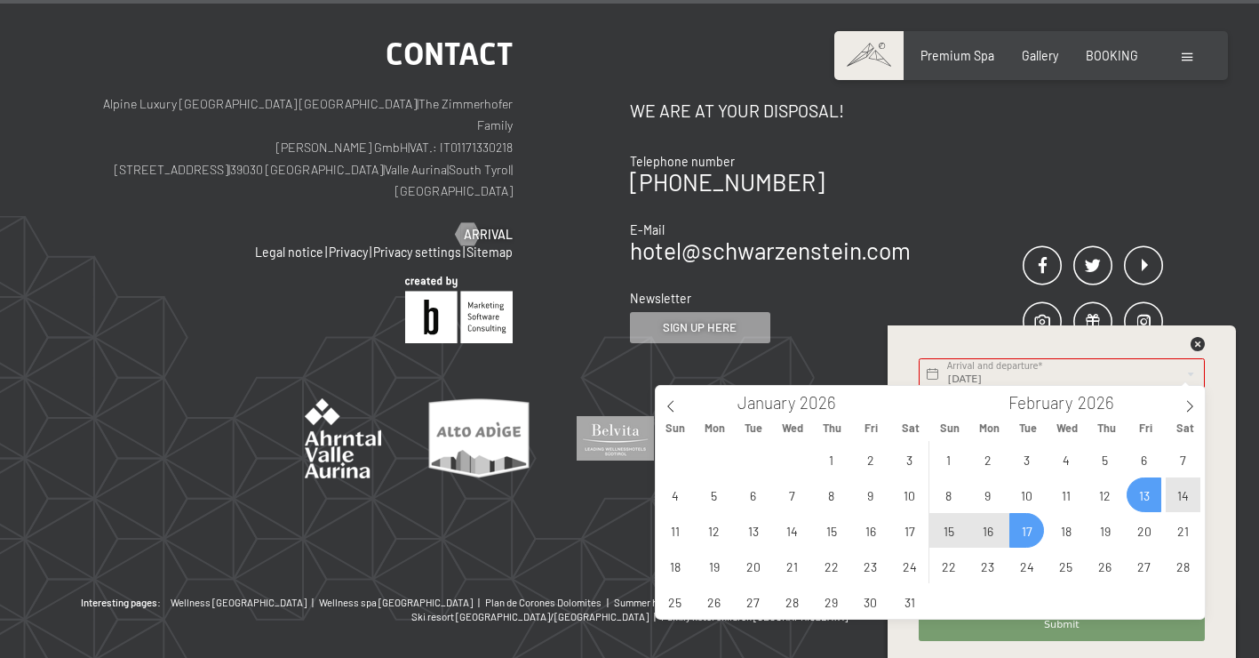
click at [1018, 527] on span "17" at bounding box center [1027, 530] width 35 height 35
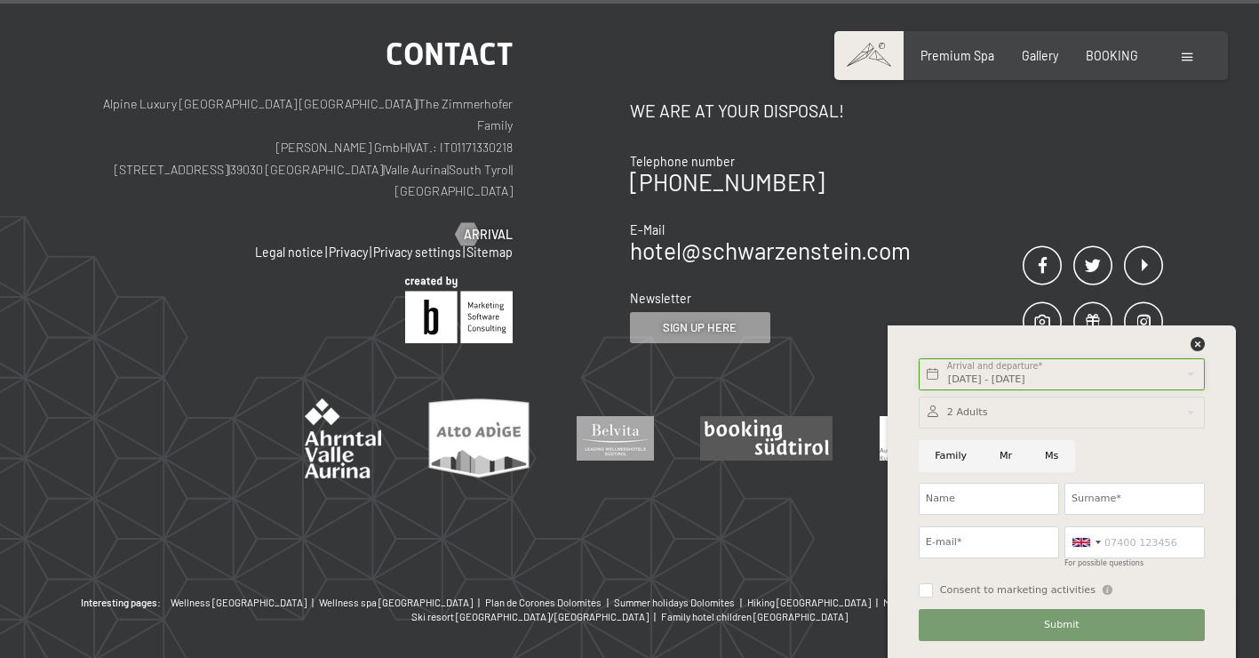
click at [1105, 388] on input "Fri. 13/02/2026 - Tue. 17/02/2026" at bounding box center [1062, 374] width 286 height 32
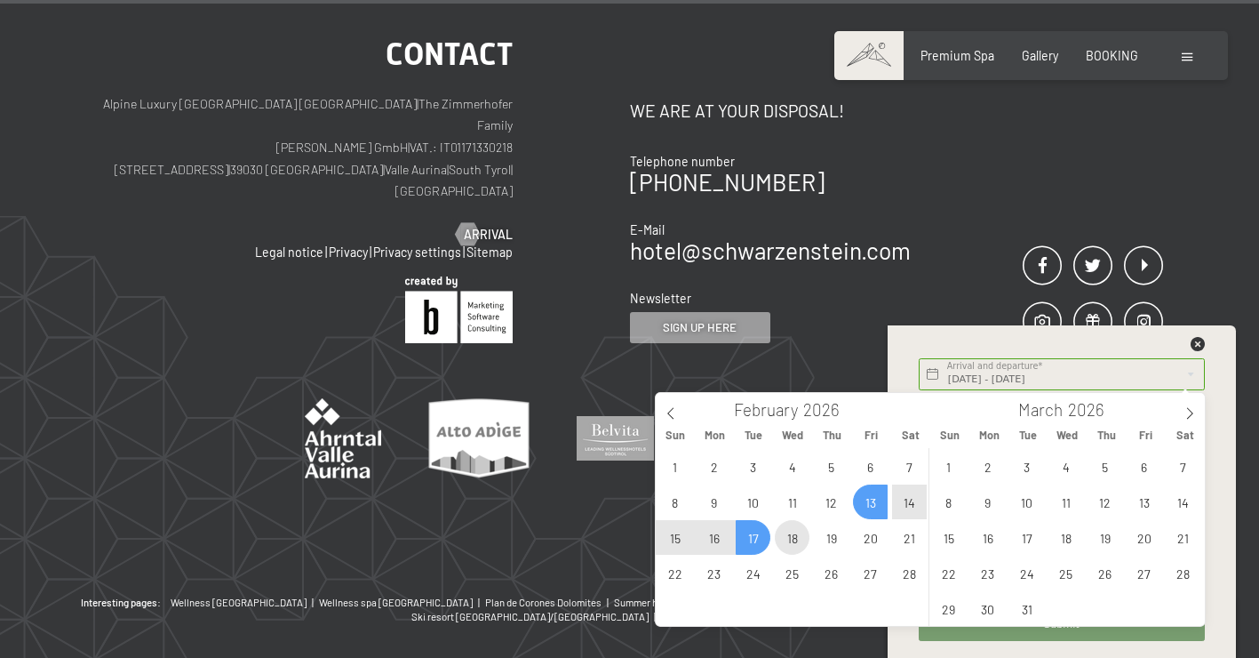
click at [793, 542] on span "18" at bounding box center [792, 537] width 35 height 35
click at [874, 499] on span "13" at bounding box center [870, 501] width 35 height 35
type input "Fri. 13/02/2026 - Wed. 18/02/2026"
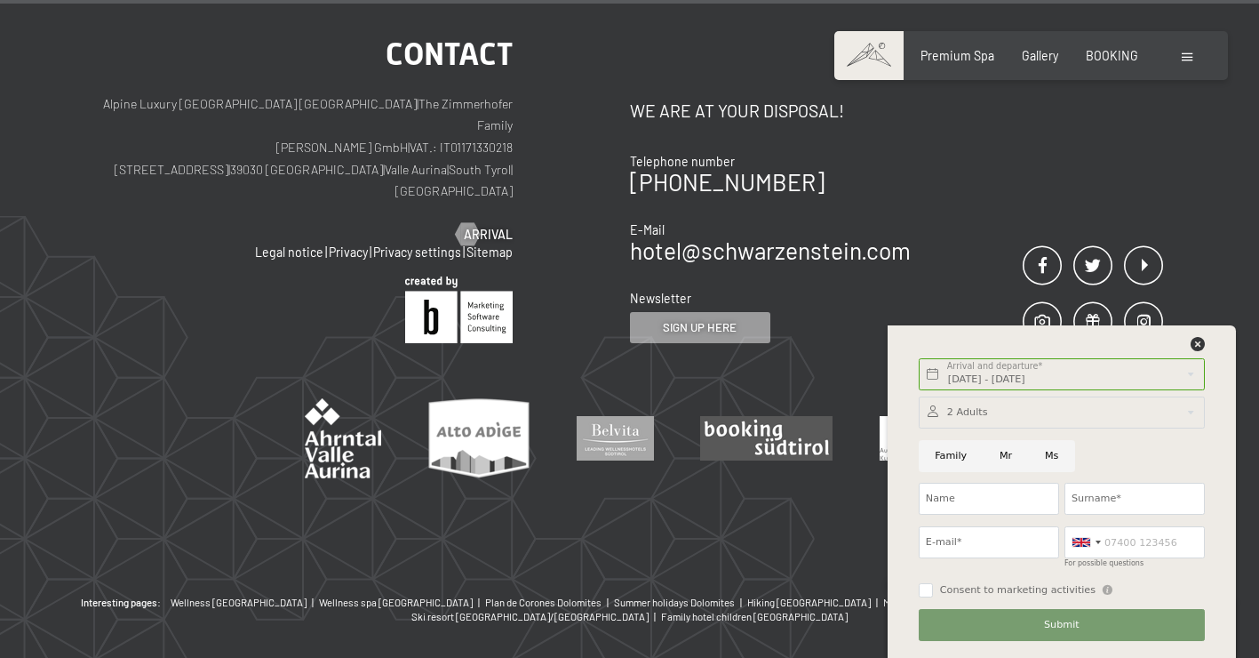
click at [1054, 624] on span "Submit" at bounding box center [1062, 625] width 36 height 14
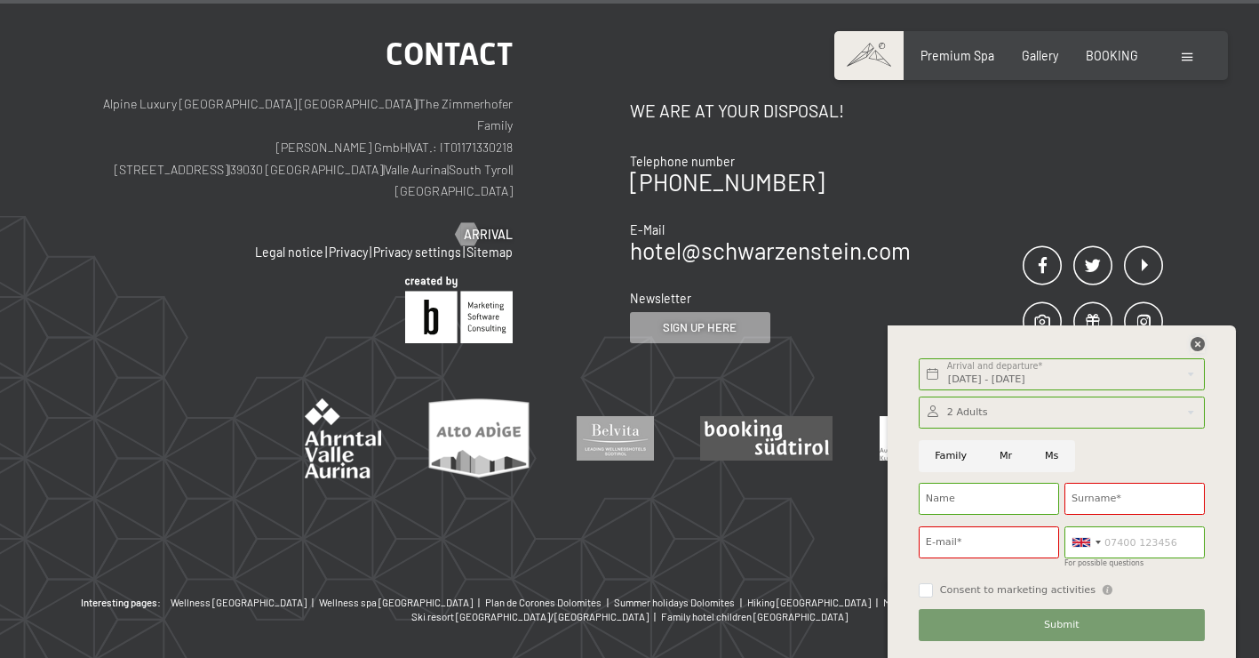
click at [1197, 345] on icon at bounding box center [1198, 344] width 14 height 14
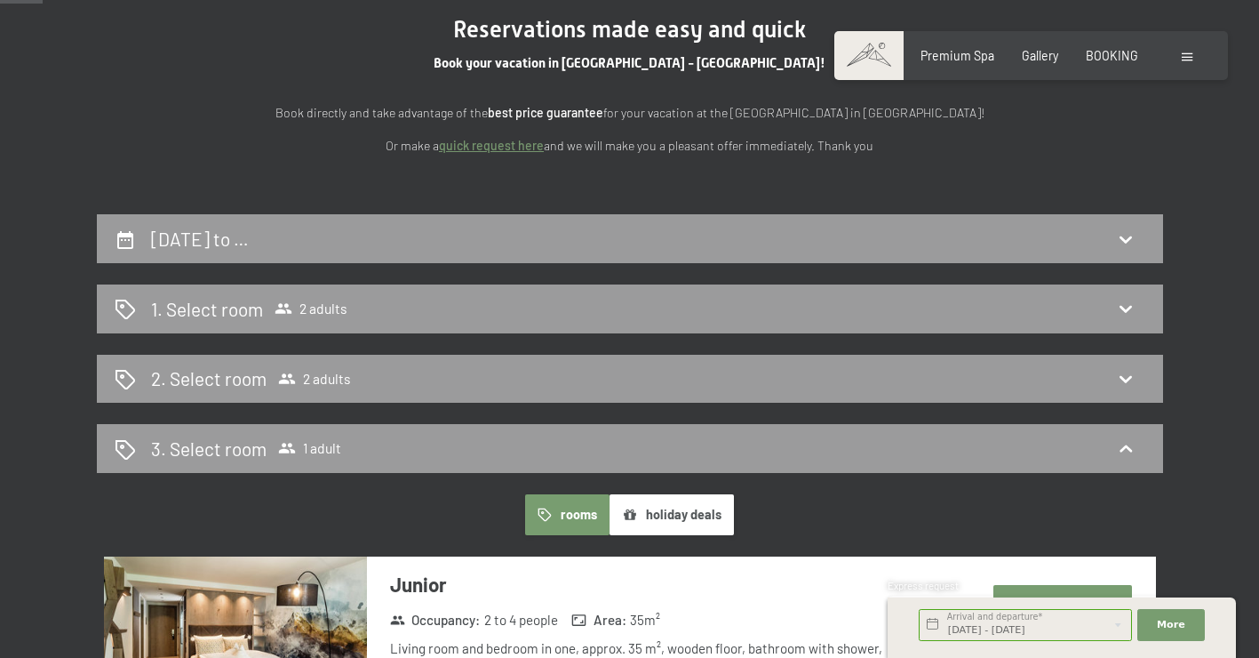
scroll to position [201, 0]
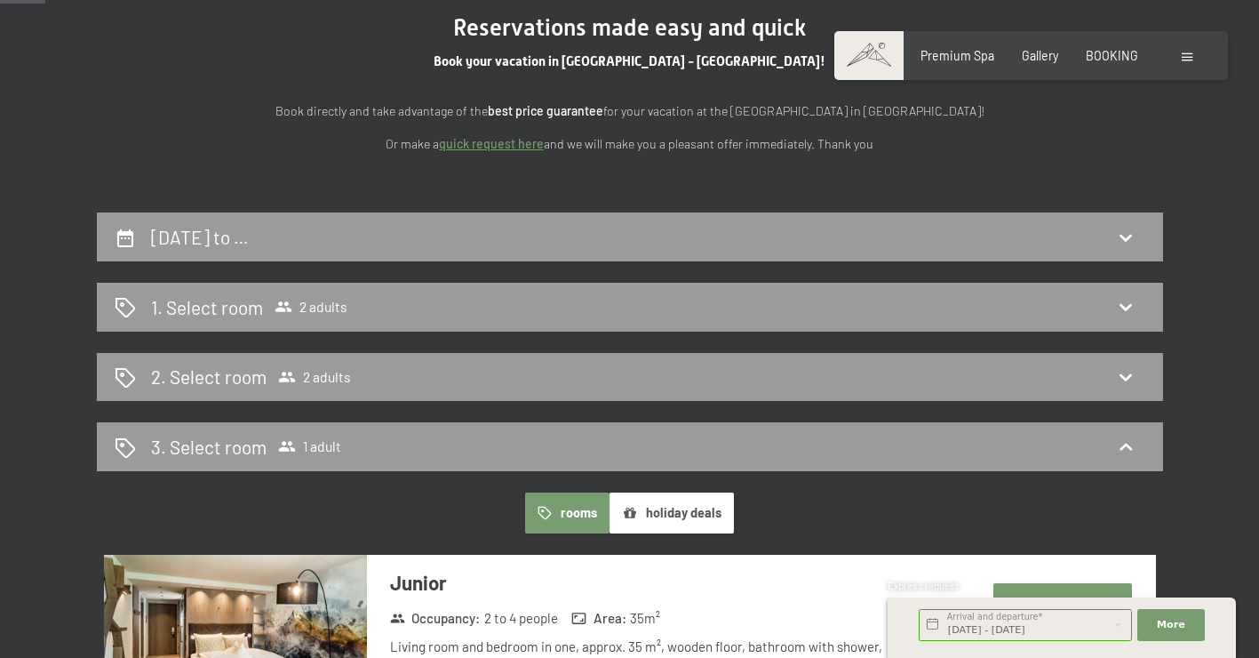
click at [555, 507] on button "rooms" at bounding box center [567, 512] width 84 height 41
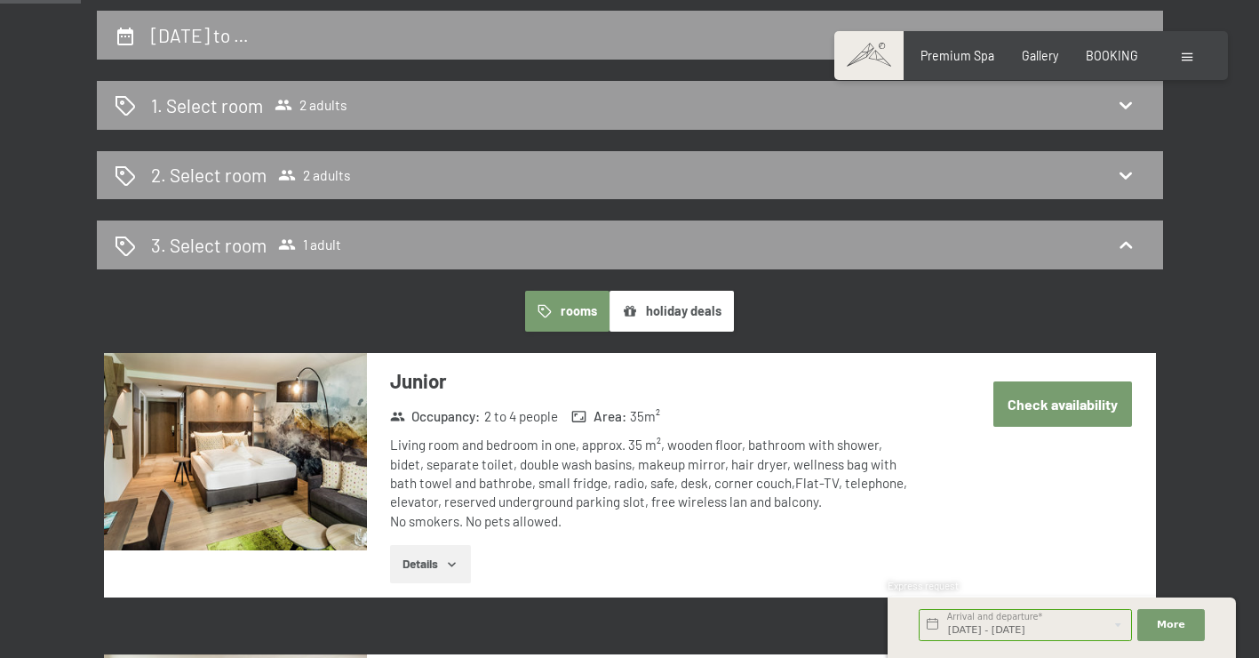
scroll to position [425, 0]
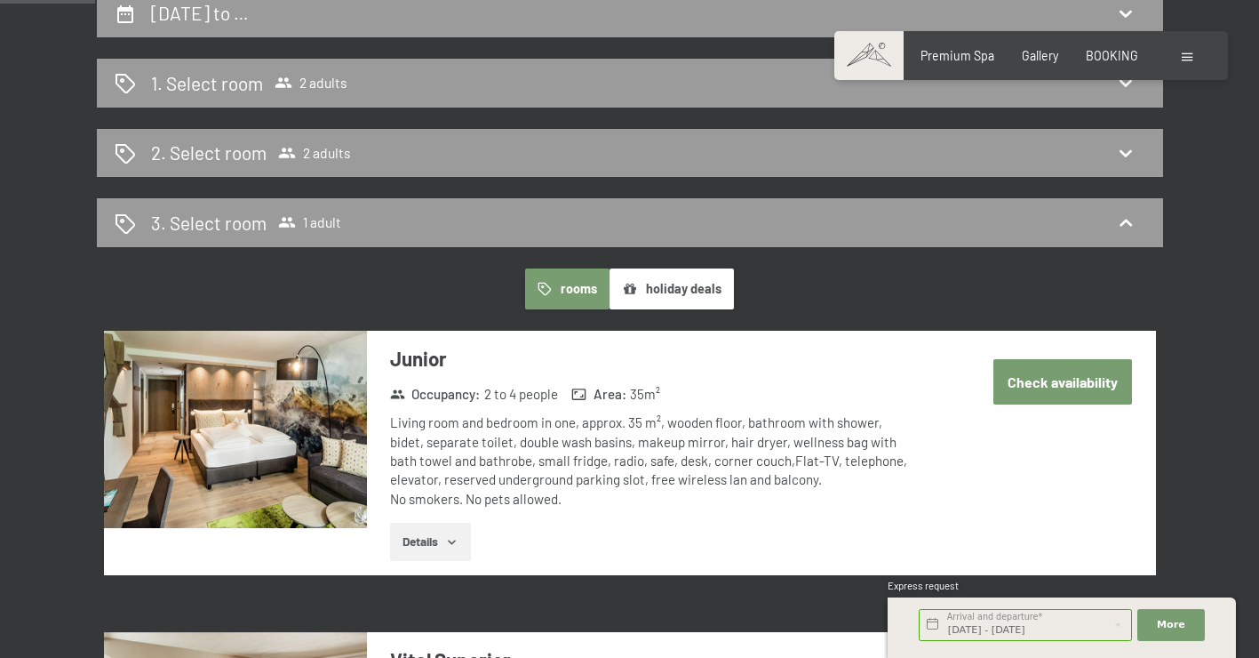
click at [1028, 385] on button "Check availability" at bounding box center [1063, 381] width 139 height 45
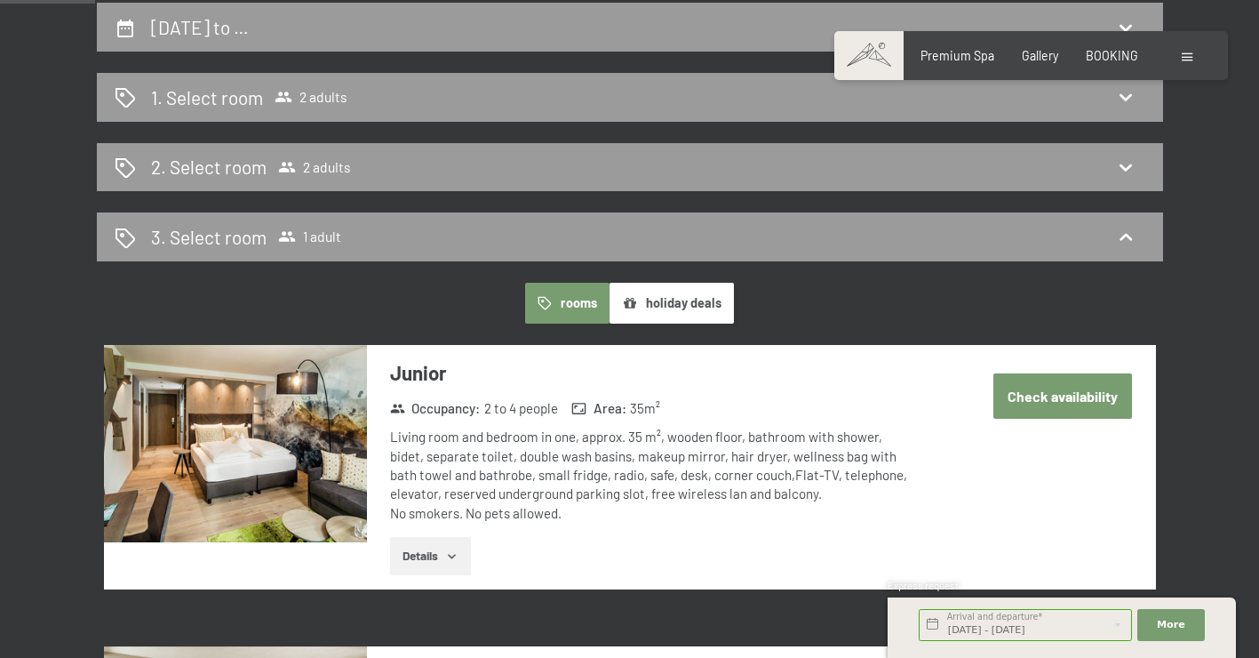
select select "2026-01-01"
select select "2026-02-01"
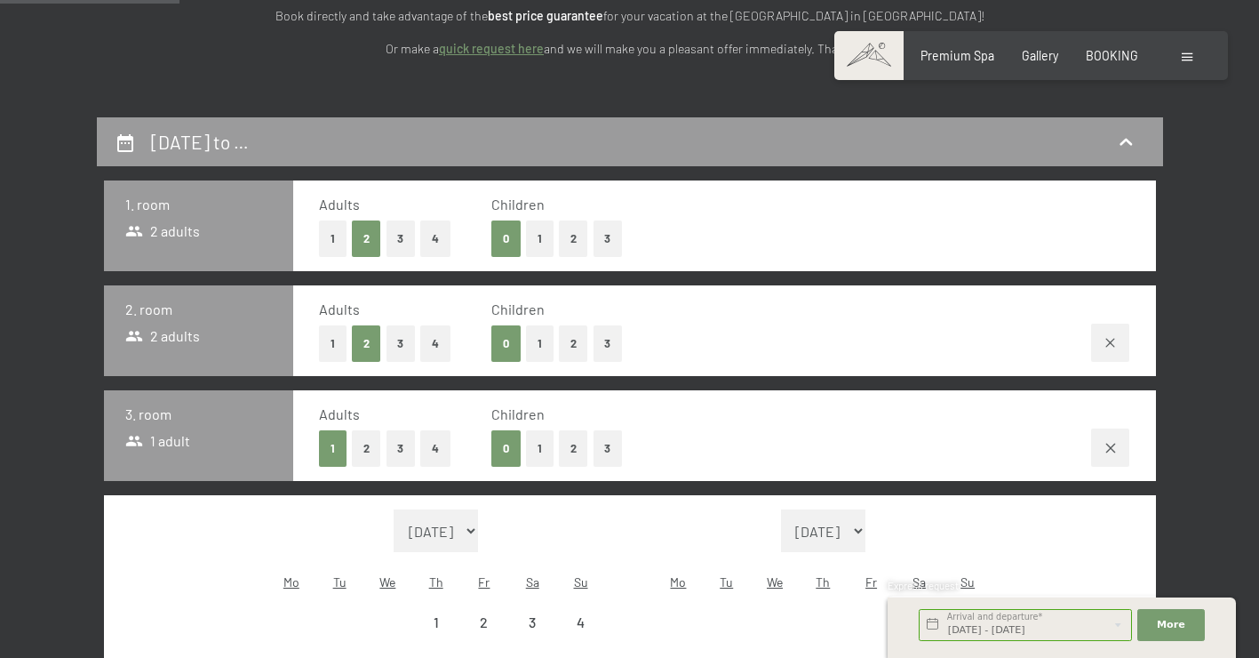
scroll to position [294, 0]
